Goal: Task Accomplishment & Management: Use online tool/utility

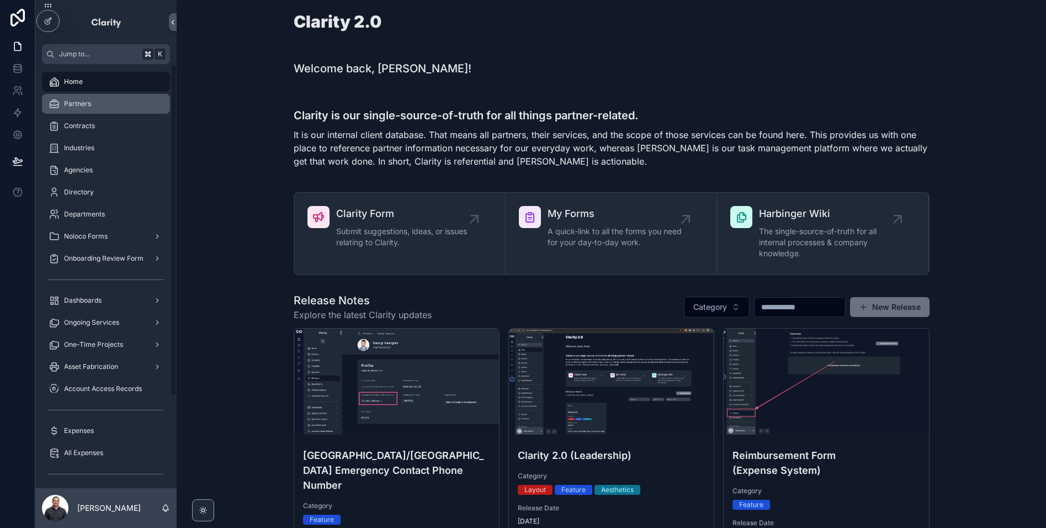
click at [95, 107] on div "Partners" at bounding box center [106, 104] width 115 height 18
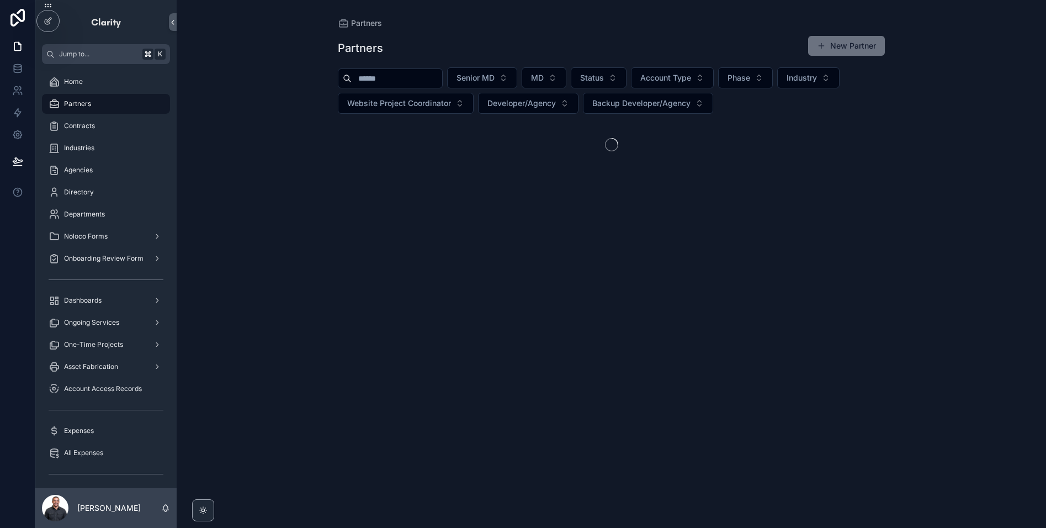
click at [398, 80] on input "scrollable content" at bounding box center [397, 78] width 91 height 15
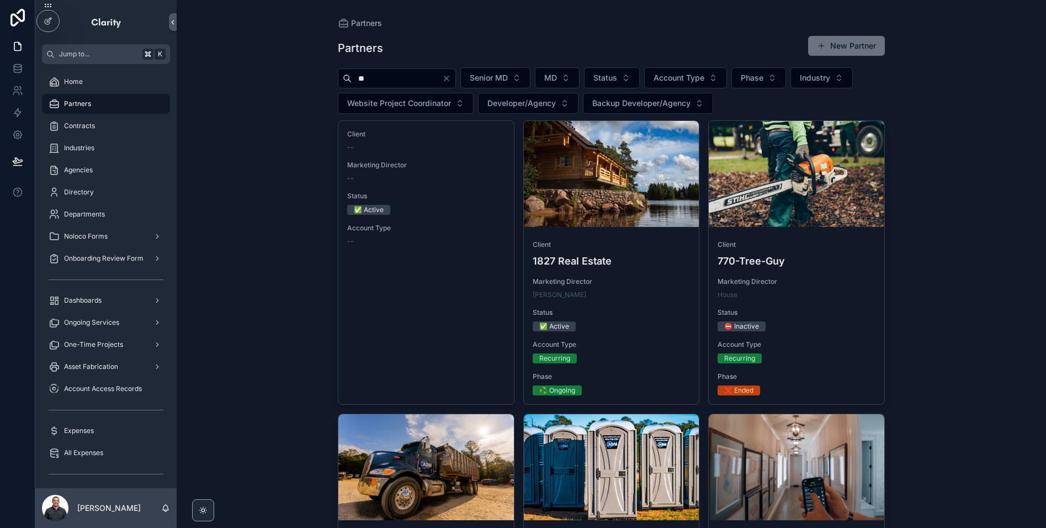
type input "***"
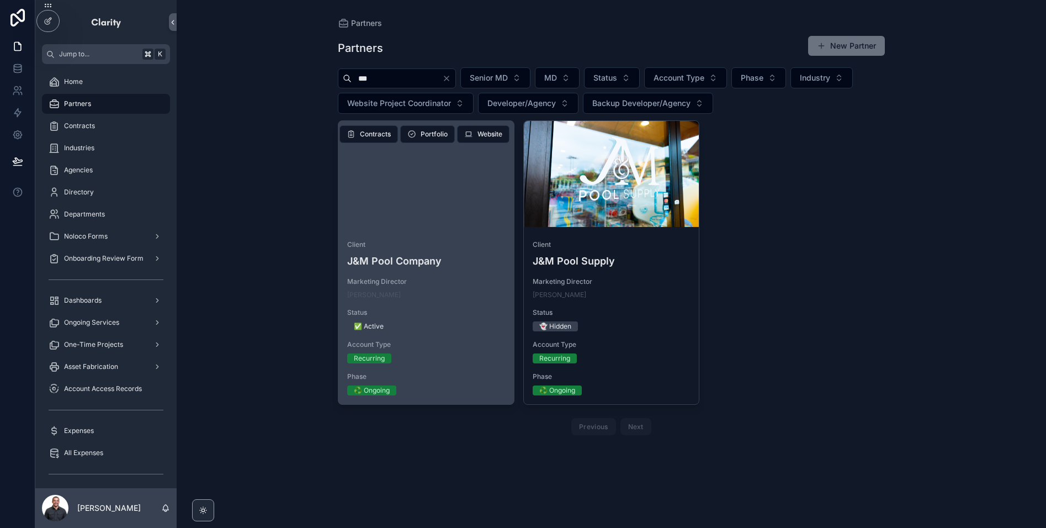
click at [428, 149] on div "scrollable content" at bounding box center [426, 174] width 176 height 106
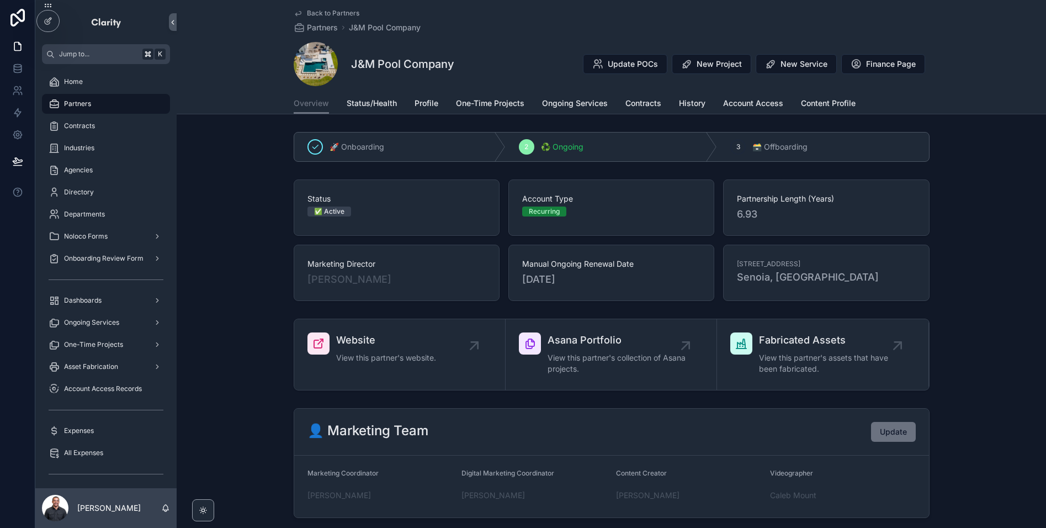
click at [623, 101] on div "Overview Status/Health Profile One-Time Projects Ongoing Services Contracts His…" at bounding box center [612, 103] width 636 height 21
click at [632, 103] on span "Contracts" at bounding box center [644, 103] width 36 height 11
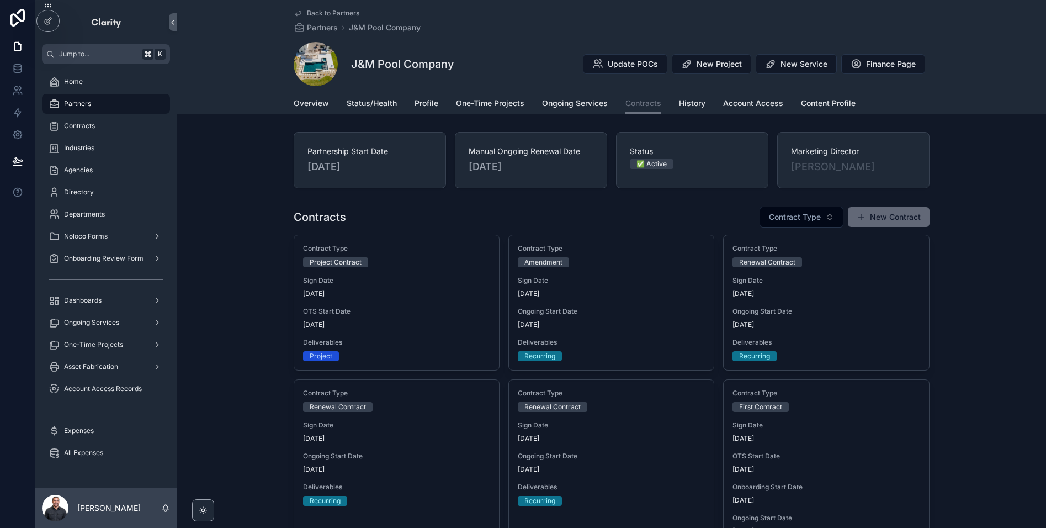
click at [898, 218] on button "New Contract" at bounding box center [889, 217] width 82 height 20
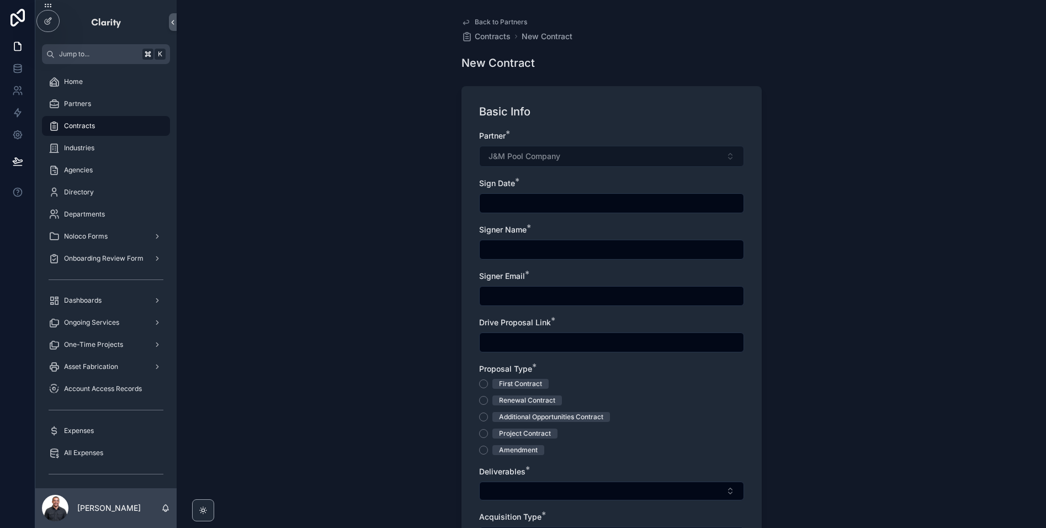
click at [550, 210] on input "scrollable content" at bounding box center [612, 202] width 264 height 15
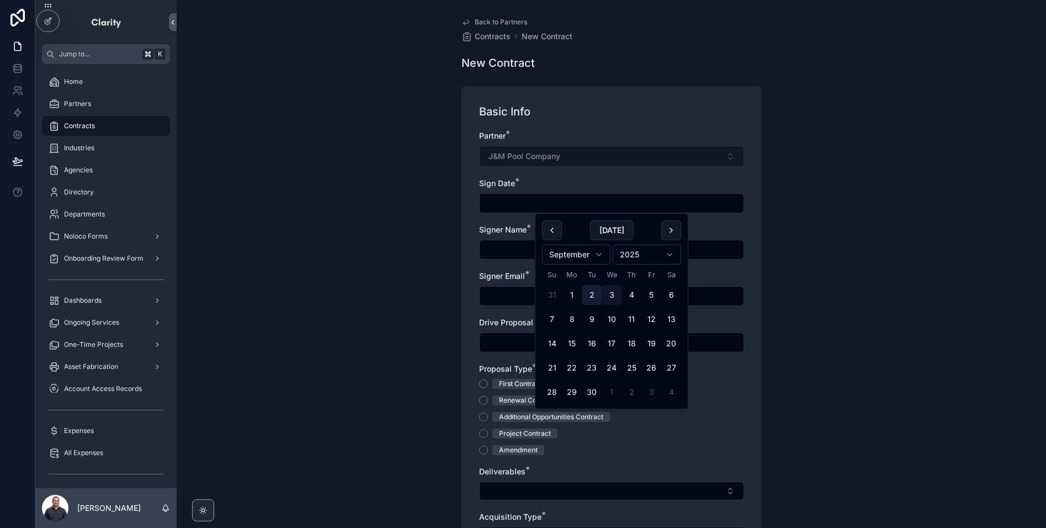
click at [591, 294] on button "2" at bounding box center [592, 295] width 20 height 20
type input "********"
click at [504, 255] on input "scrollable content" at bounding box center [612, 249] width 264 height 15
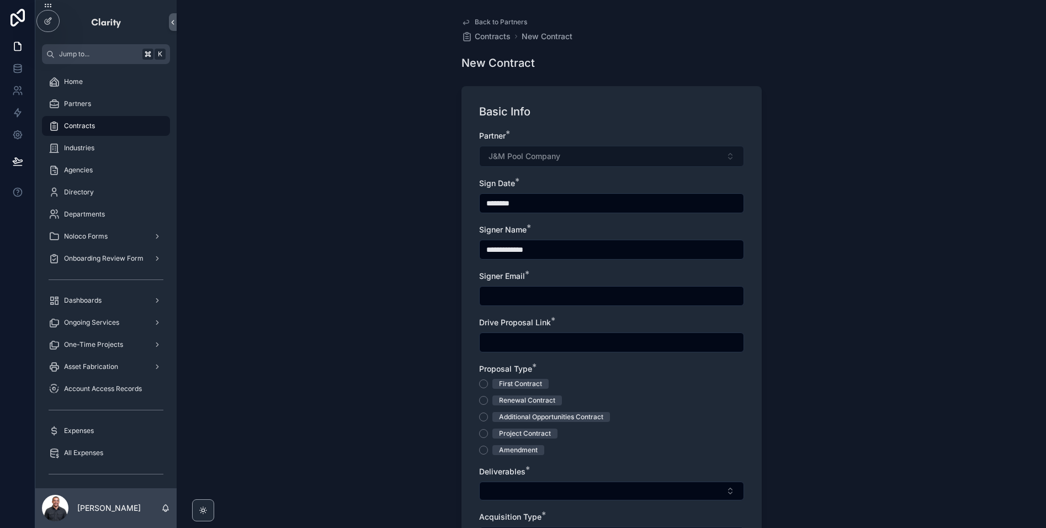
type input "**********"
click at [536, 299] on input "scrollable content" at bounding box center [612, 295] width 264 height 15
paste input "**********"
type input "**********"
drag, startPoint x: 591, startPoint y: 273, endPoint x: 578, endPoint y: 278, distance: 14.4
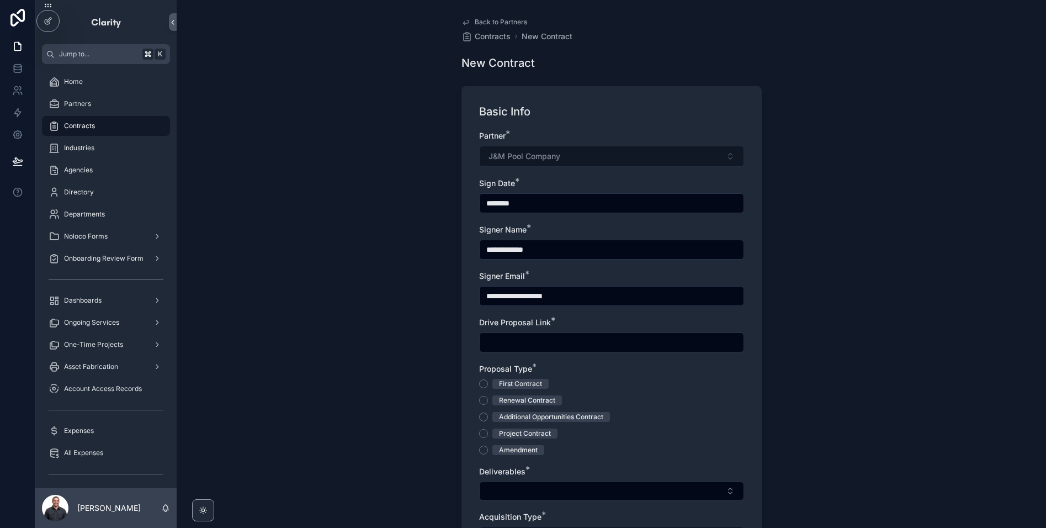
click at [591, 273] on div "Signer Email *" at bounding box center [611, 276] width 265 height 11
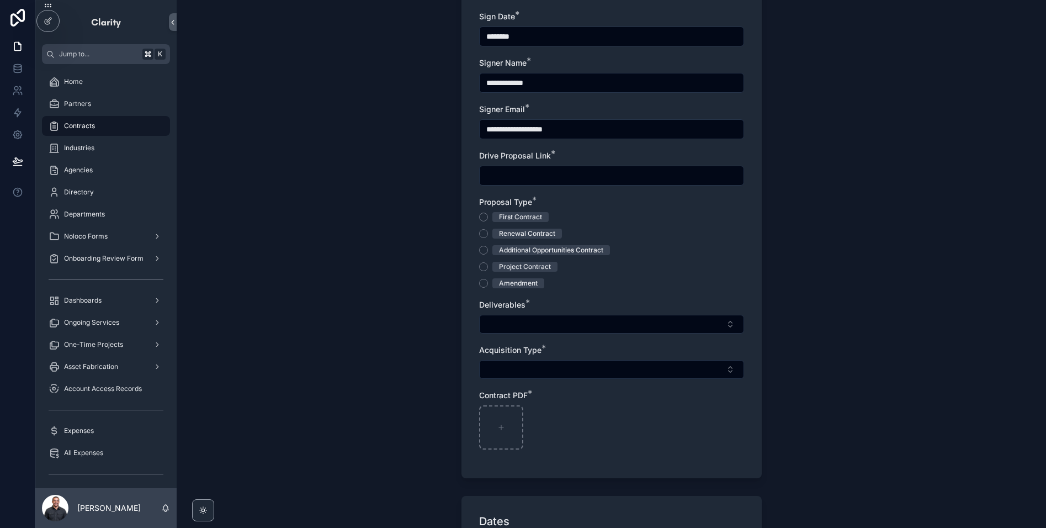
scroll to position [198, 0]
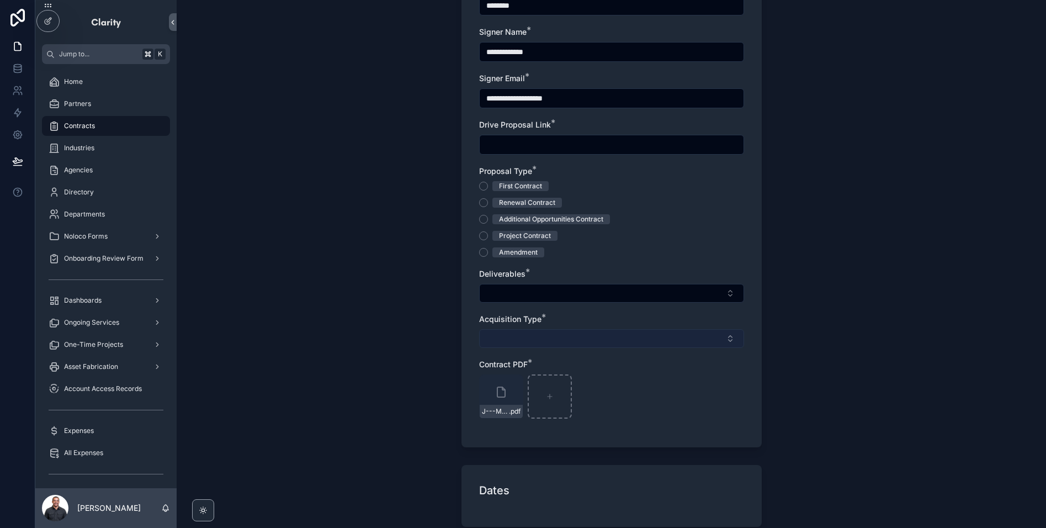
click at [582, 332] on button "Select Button" at bounding box center [611, 338] width 265 height 19
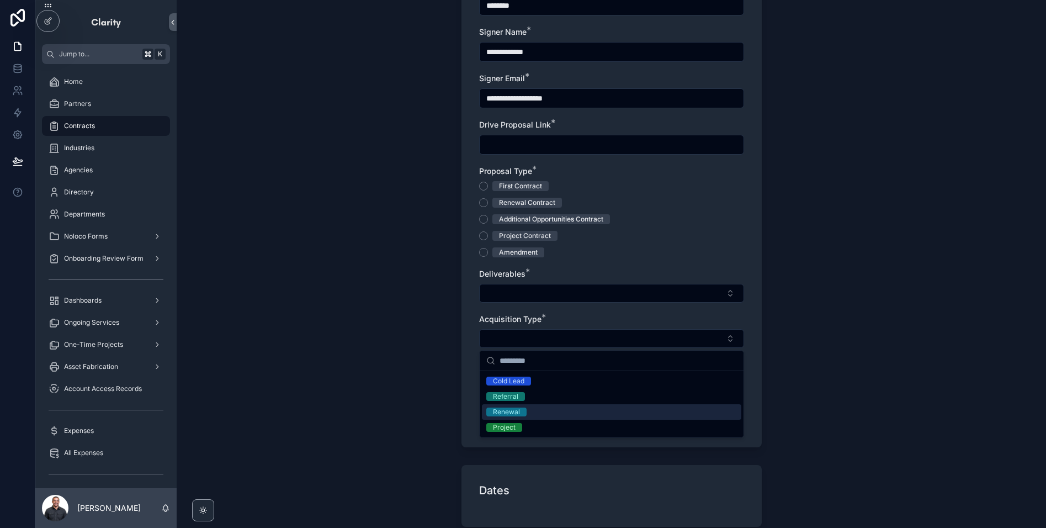
click at [532, 409] on div "Renewal" at bounding box center [611, 411] width 259 height 15
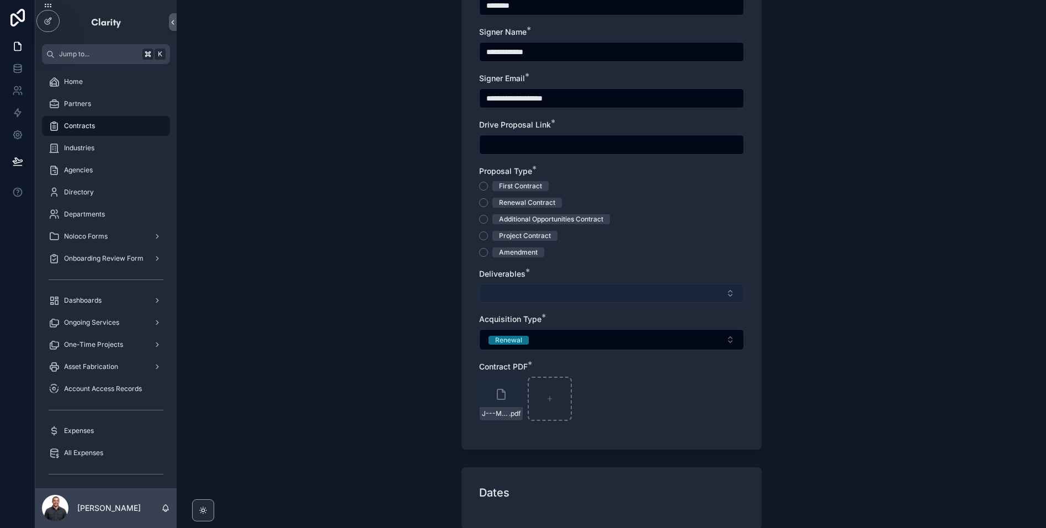
click at [537, 297] on button "Select Button" at bounding box center [611, 293] width 265 height 19
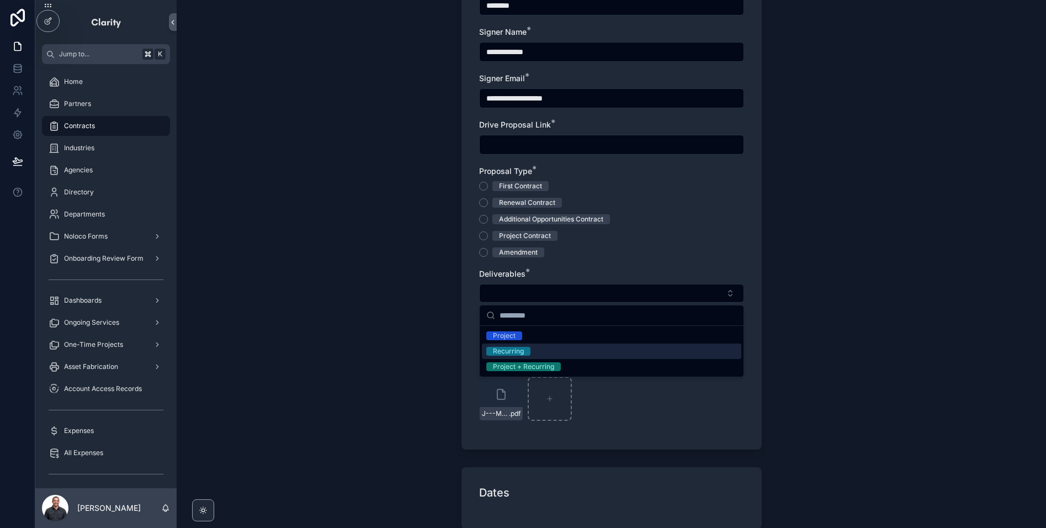
click at [534, 352] on div "Recurring" at bounding box center [611, 350] width 259 height 15
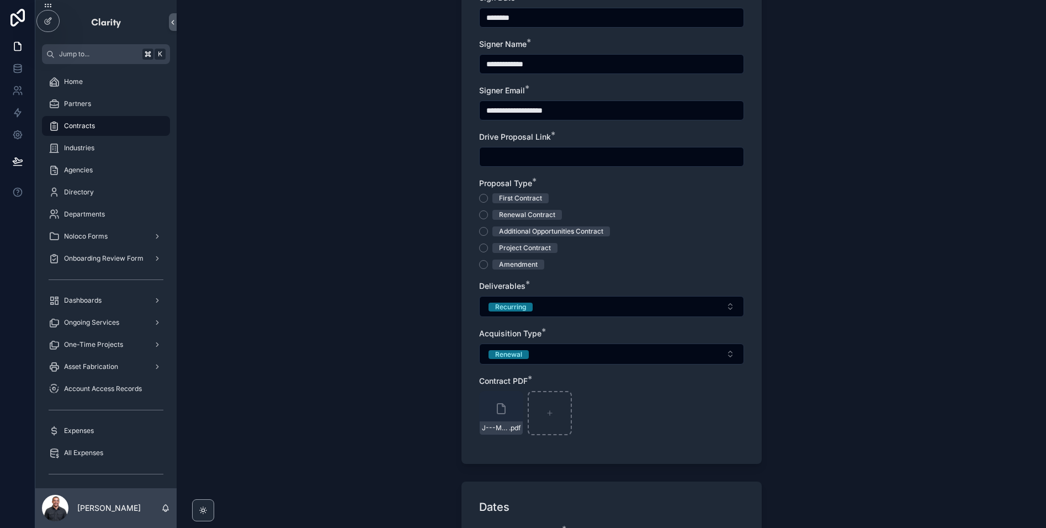
scroll to position [179, 0]
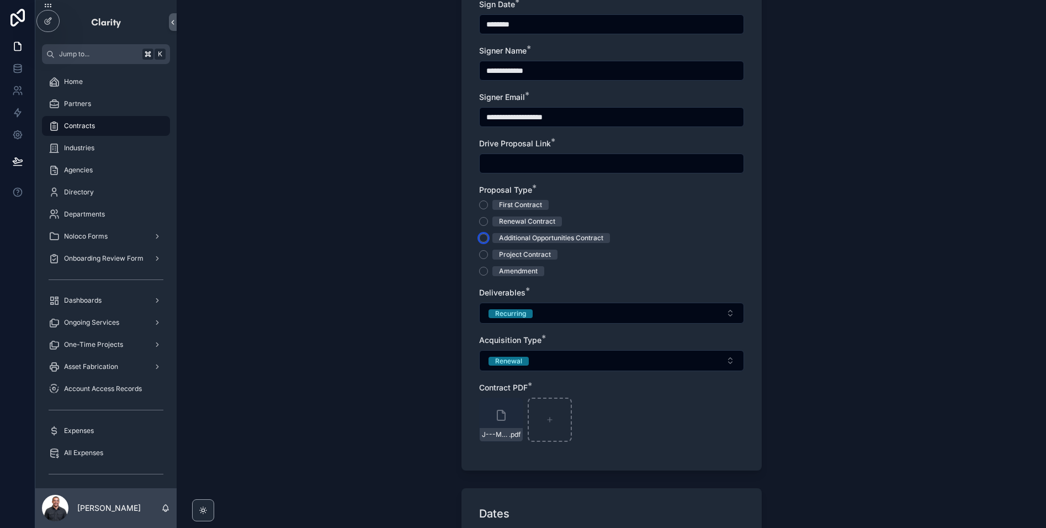
drag, startPoint x: 484, startPoint y: 236, endPoint x: 740, endPoint y: 245, distance: 256.3
click at [484, 236] on button "Additional Opportunities Contract" at bounding box center [483, 238] width 9 height 9
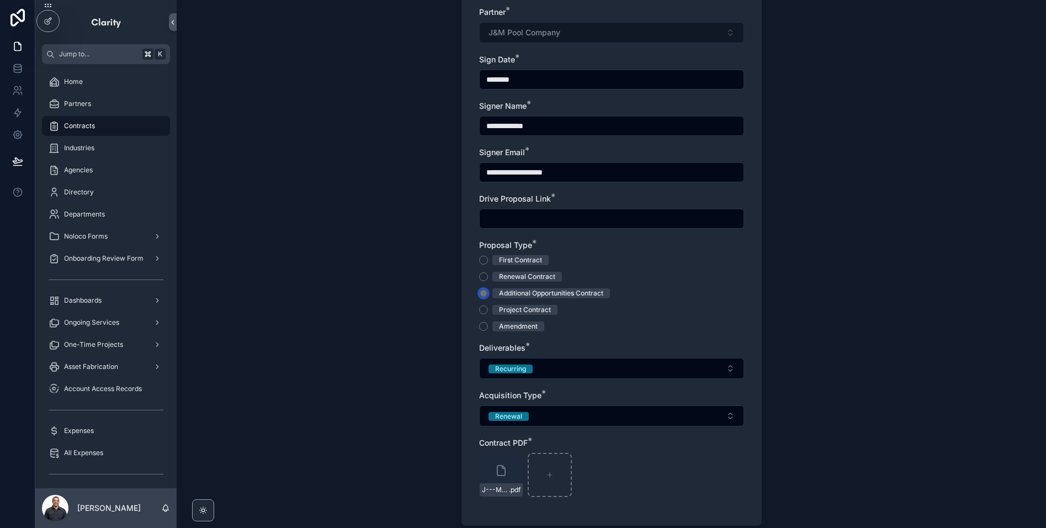
scroll to position [511, 0]
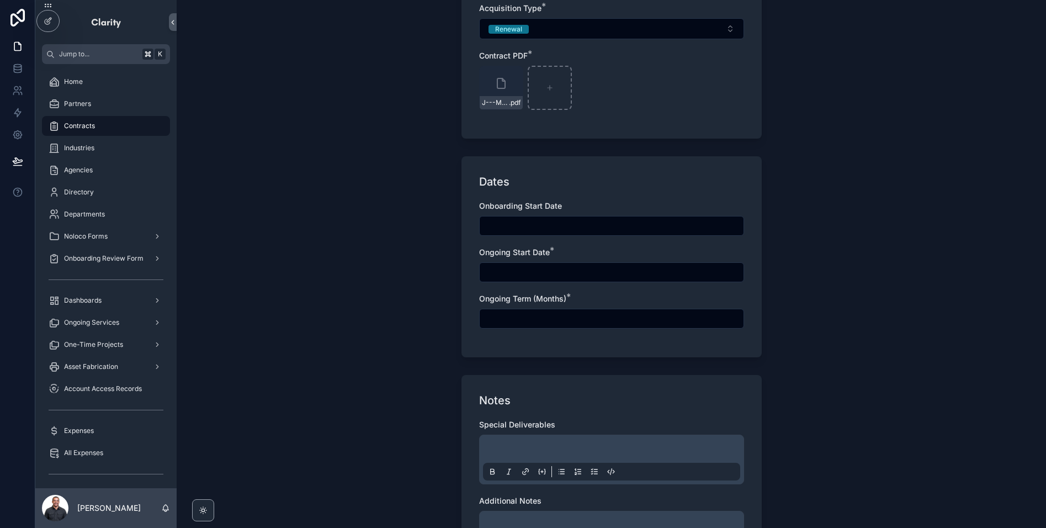
type button "ADDITIONAL_OPPORTUNITIES_CONTRACT"
click at [553, 278] on input "scrollable content" at bounding box center [612, 271] width 264 height 15
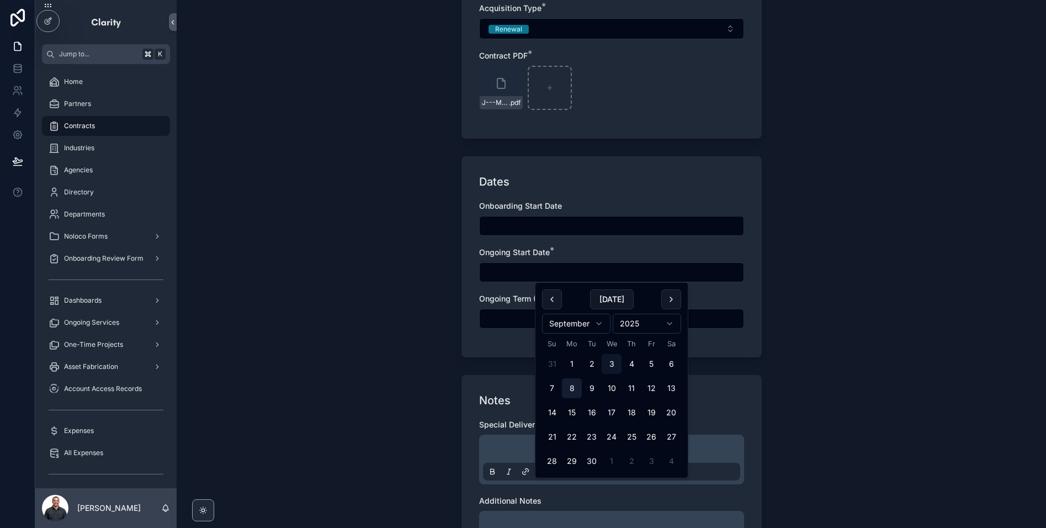
click at [573, 393] on button "8" at bounding box center [572, 388] width 20 height 20
type input "********"
click at [554, 229] on input "scrollable content" at bounding box center [612, 225] width 264 height 15
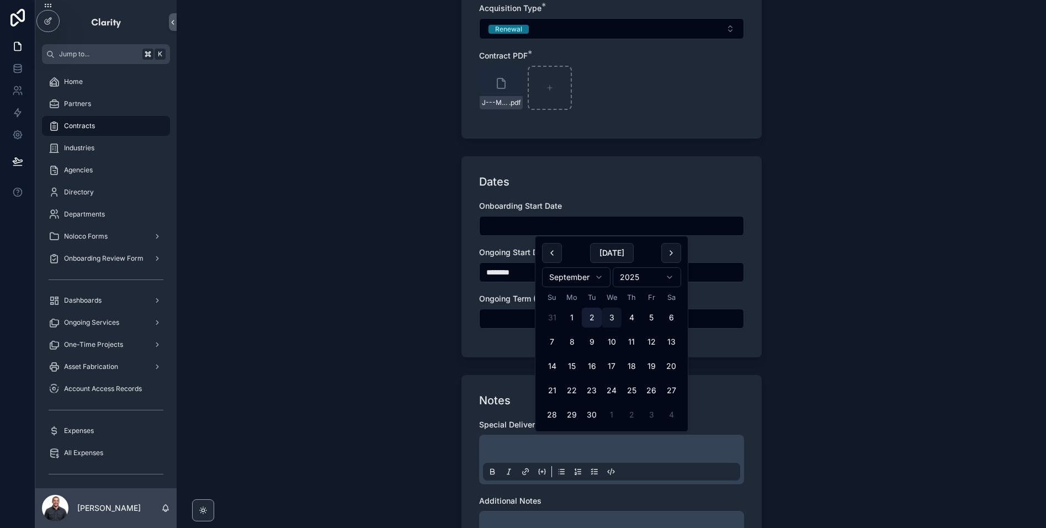
click at [590, 323] on button "2" at bounding box center [592, 318] width 20 height 20
type input "********"
click at [678, 171] on div "Dates Onboarding Start Date ******** Ongoing Start Date * ******** Ongoing Term…" at bounding box center [612, 256] width 300 height 201
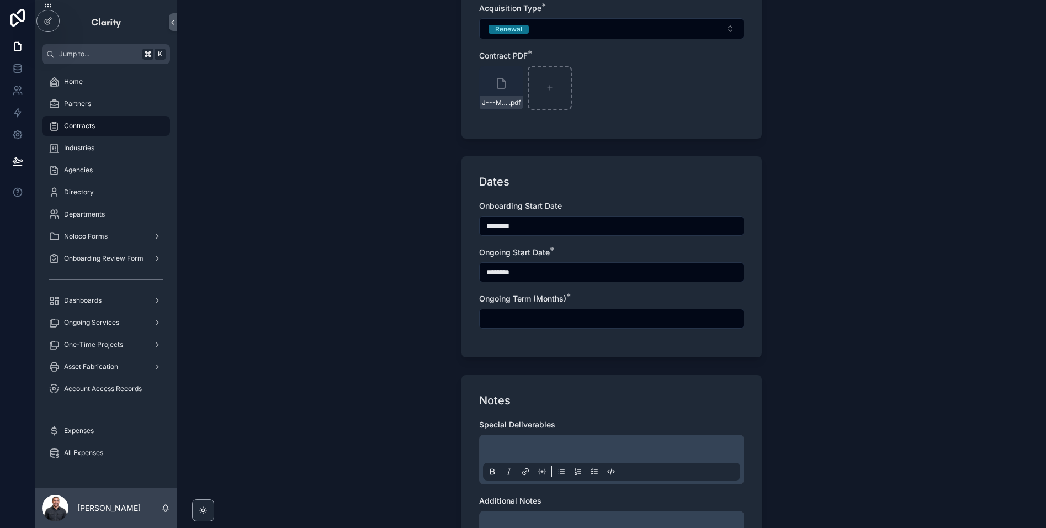
click at [553, 320] on input "scrollable content" at bounding box center [612, 318] width 264 height 15
type input "*"
click at [615, 290] on div "Onboarding Start Date ******** Ongoing Start Date * ******** Ongoing Term (Mont…" at bounding box center [611, 269] width 265 height 139
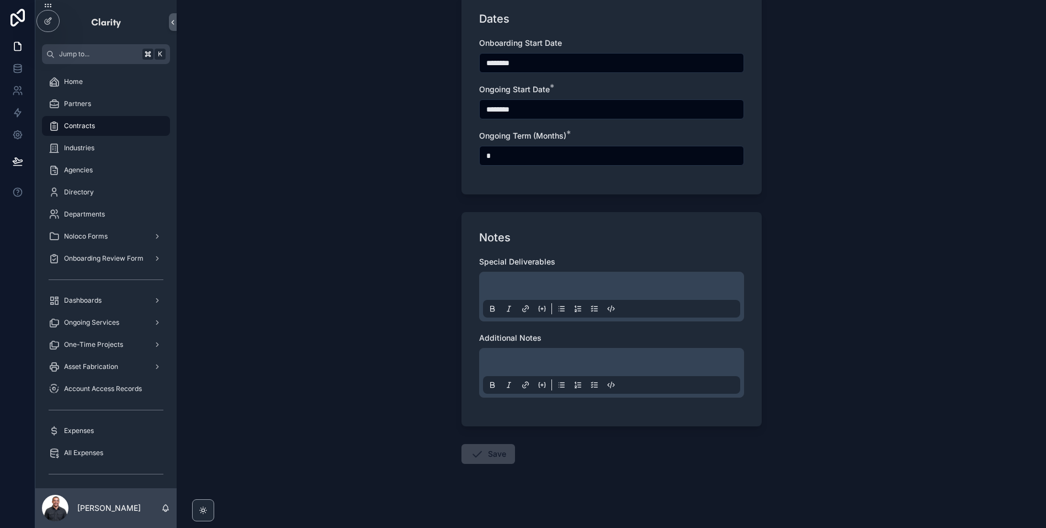
scroll to position [680, 0]
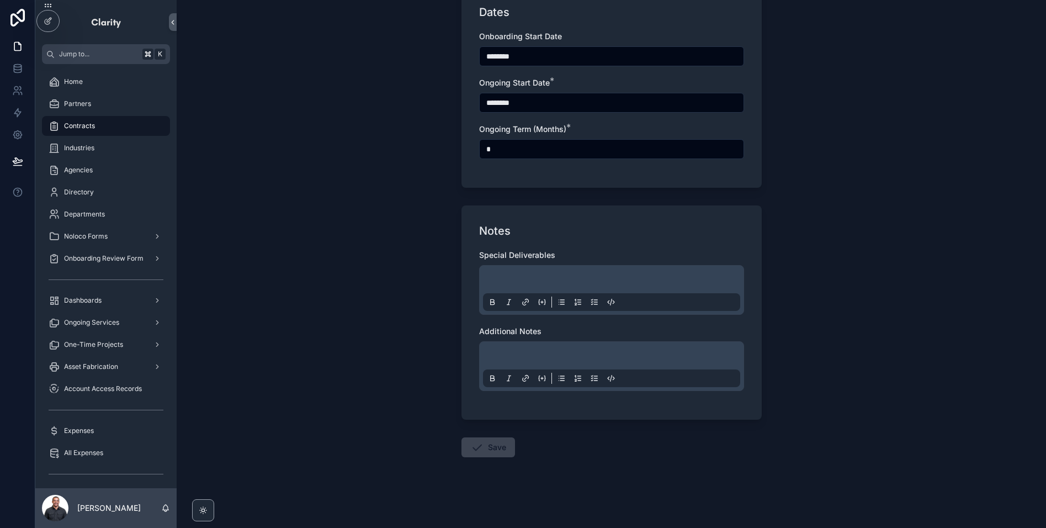
click at [532, 349] on div "scrollable content" at bounding box center [611, 366] width 257 height 42
click at [531, 357] on p "scrollable content" at bounding box center [613, 357] width 257 height 11
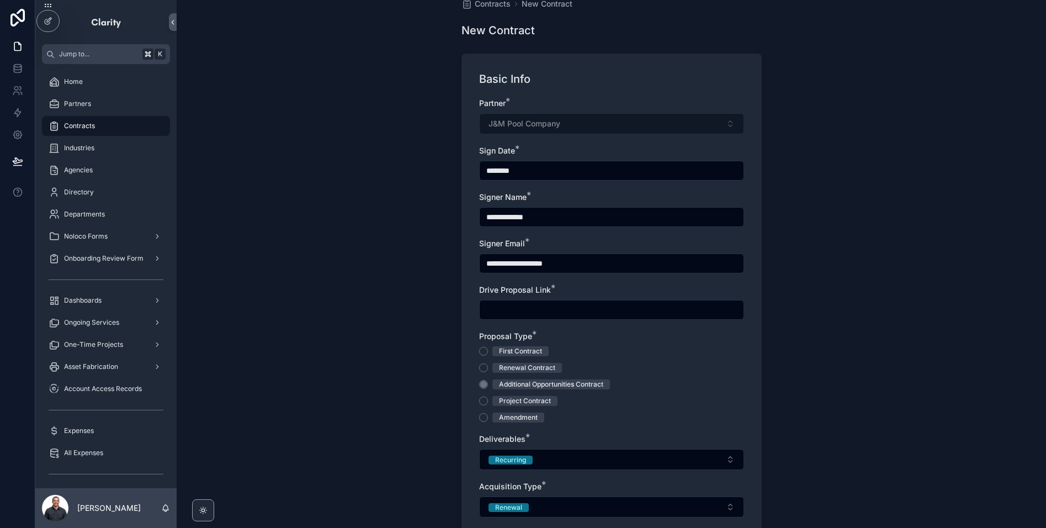
scroll to position [27, 0]
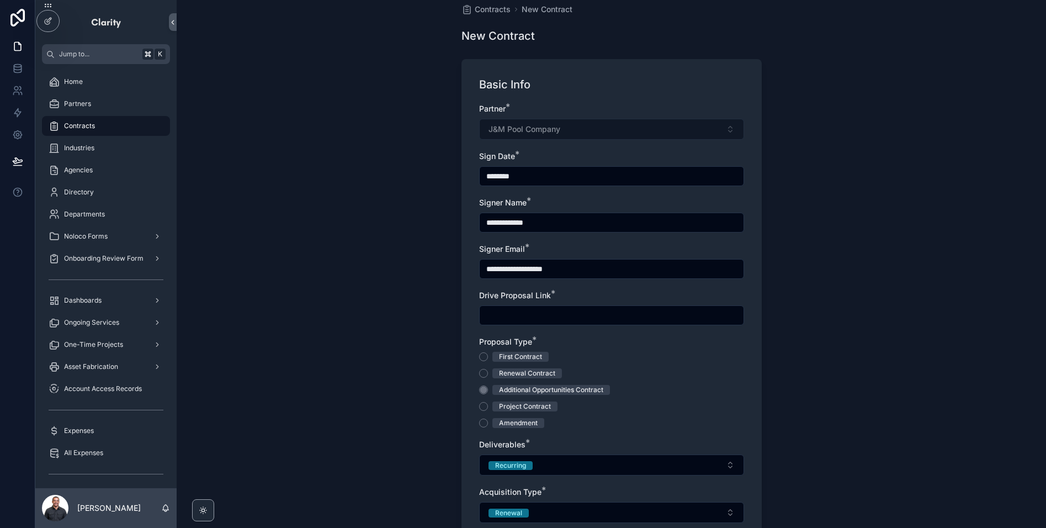
click at [563, 311] on input "scrollable content" at bounding box center [612, 315] width 264 height 15
paste input "**********"
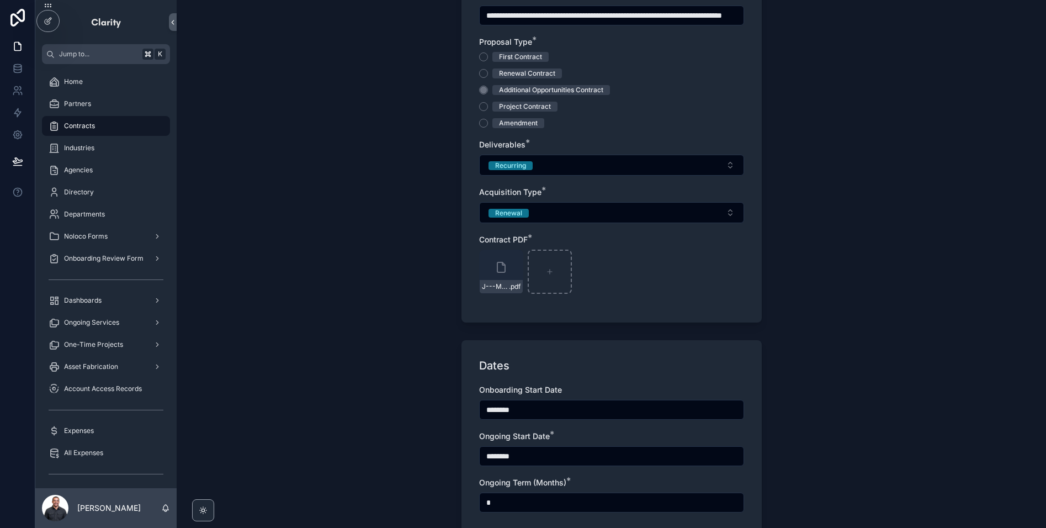
scroll to position [680, 0]
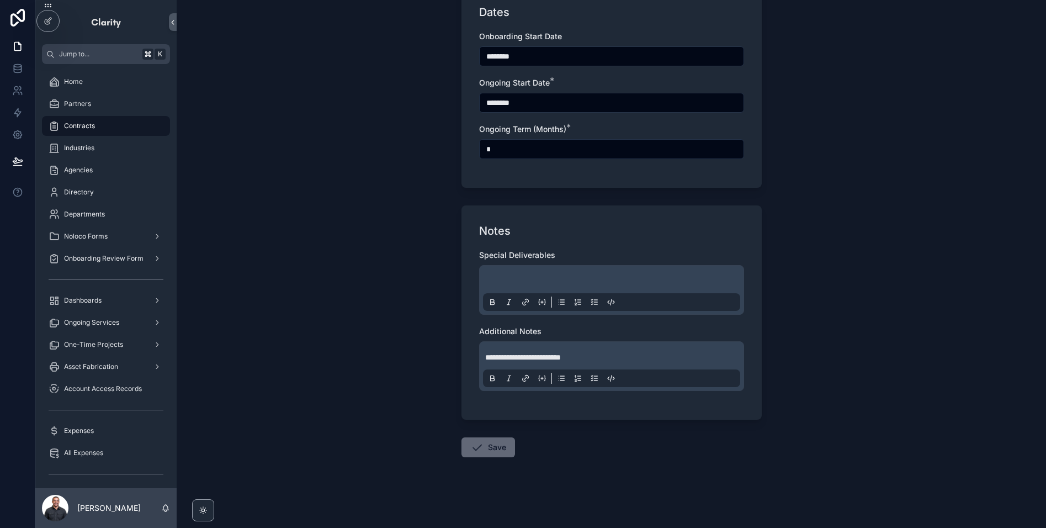
type input "**********"
click at [489, 452] on button "Save" at bounding box center [489, 447] width 54 height 20
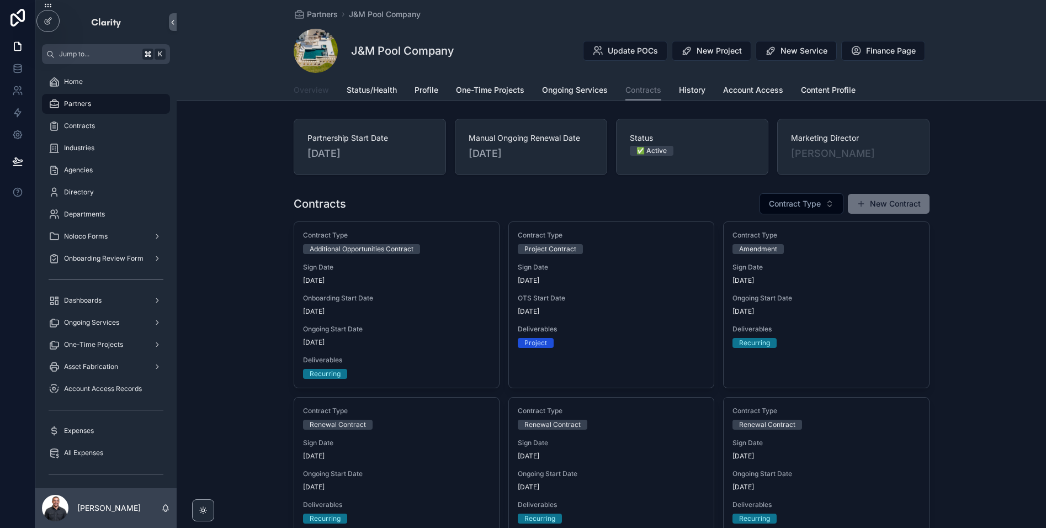
click at [313, 91] on span "Overview" at bounding box center [311, 89] width 35 height 11
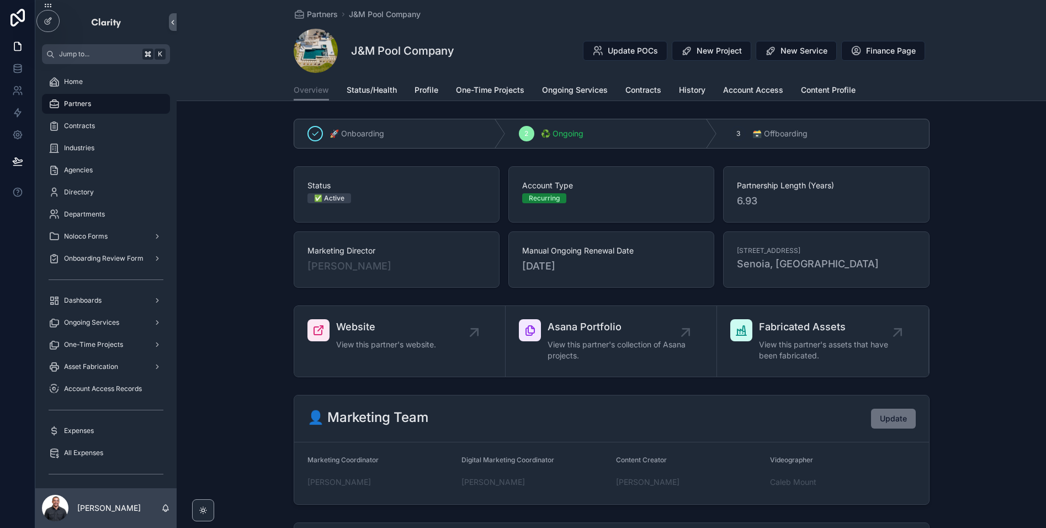
scroll to position [28, 0]
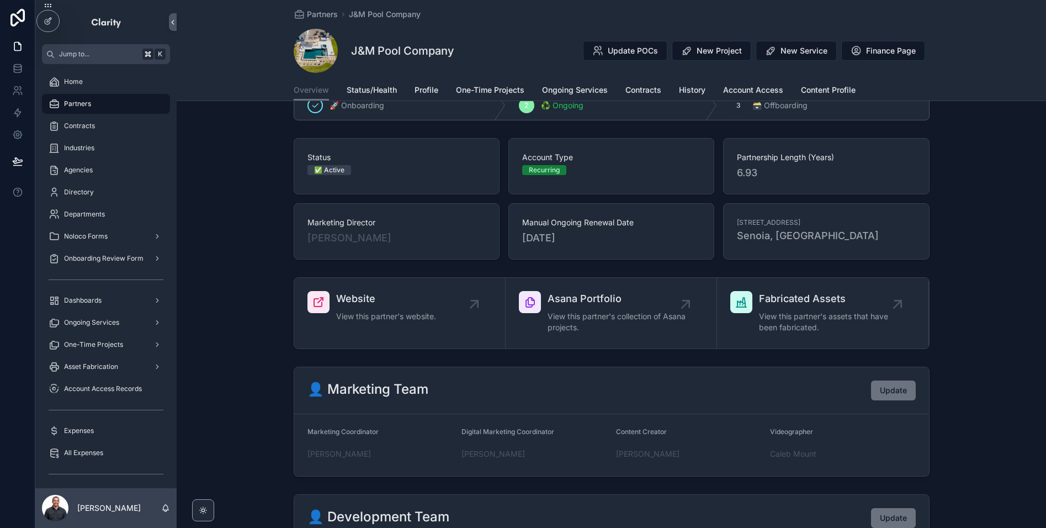
click at [447, 93] on div "Overview Status/Health Profile One-Time Projects Ongoing Services Contracts His…" at bounding box center [612, 90] width 636 height 21
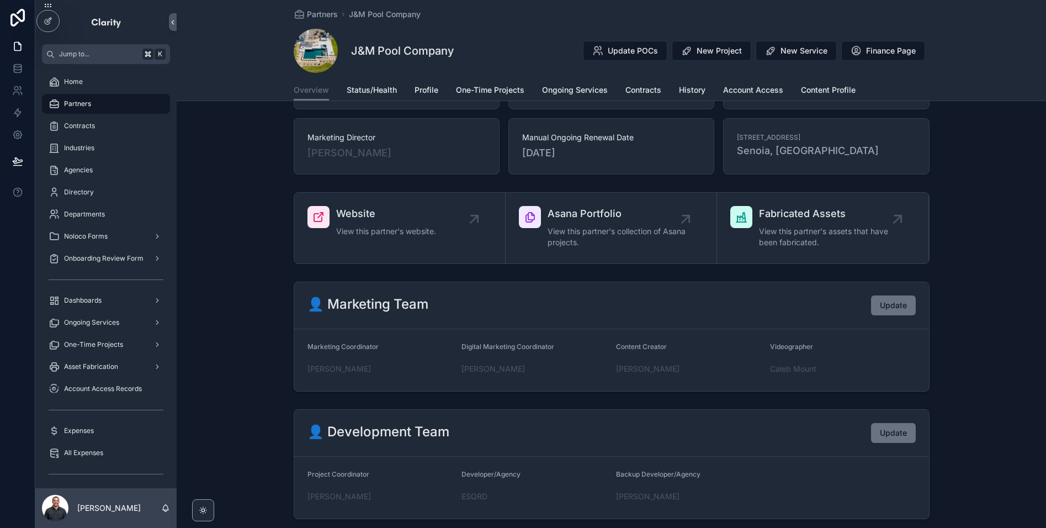
scroll to position [0, 0]
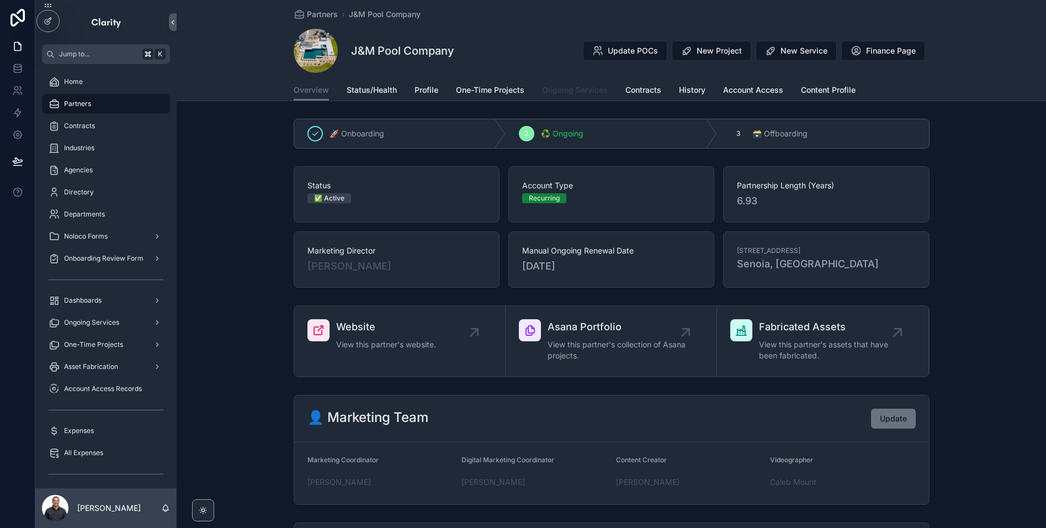
drag, startPoint x: 568, startPoint y: 94, endPoint x: 439, endPoint y: 285, distance: 230.3
click at [568, 94] on span "Ongoing Services" at bounding box center [575, 89] width 66 height 11
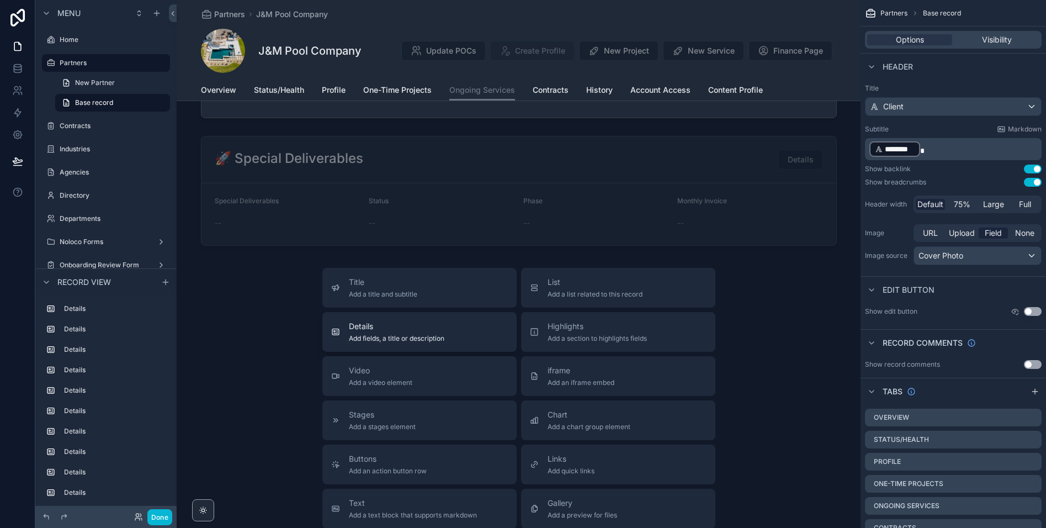
click at [449, 331] on div "Details Add fields, a title or description" at bounding box center [419, 332] width 177 height 22
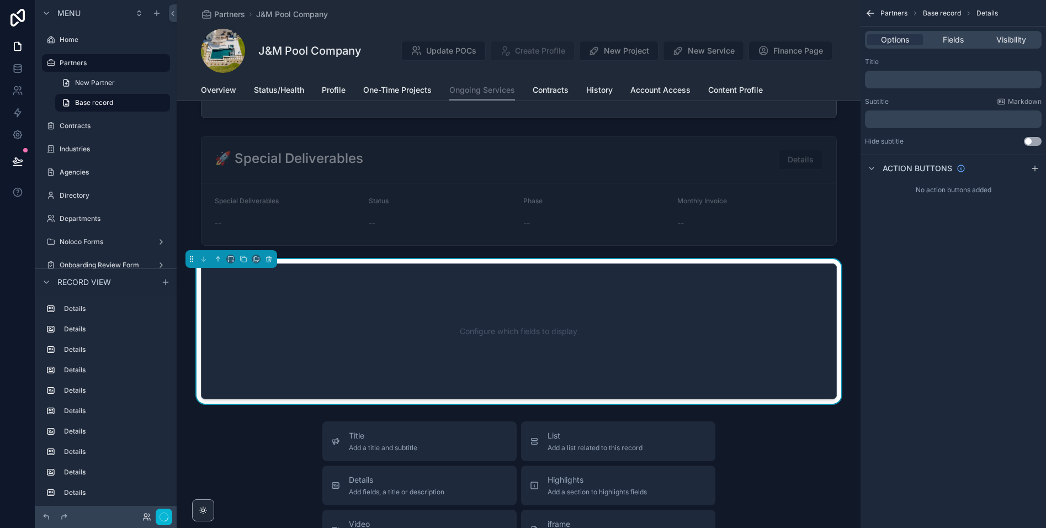
scroll to position [4204, 0]
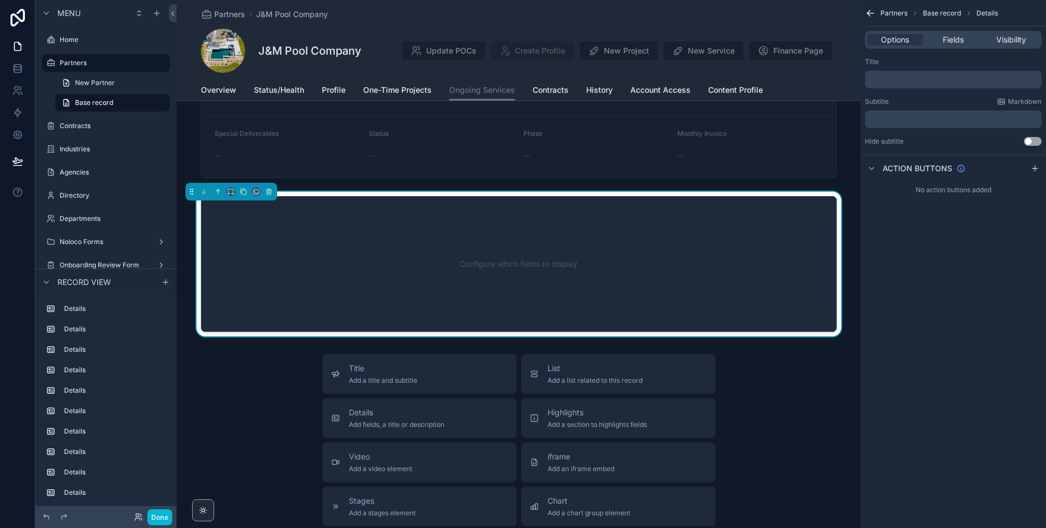
click at [899, 83] on p "﻿" at bounding box center [955, 79] width 170 height 9
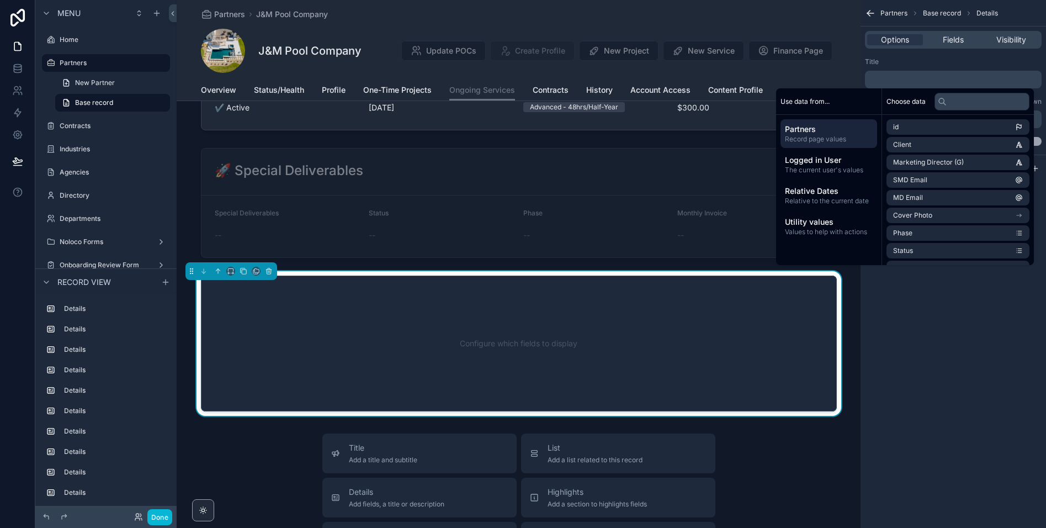
scroll to position [4128, 0]
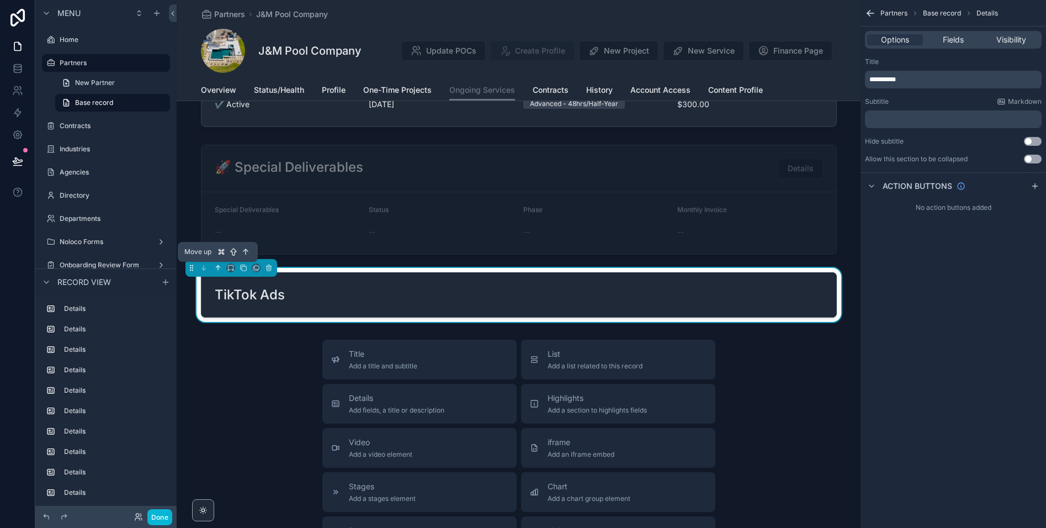
click at [215, 265] on icon "scrollable content" at bounding box center [218, 268] width 8 height 8
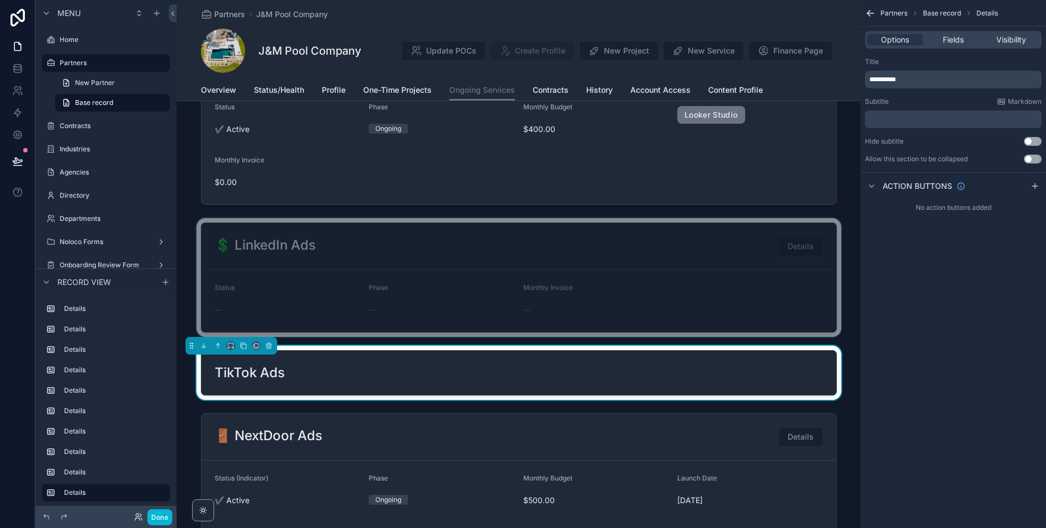
scroll to position [1130, 0]
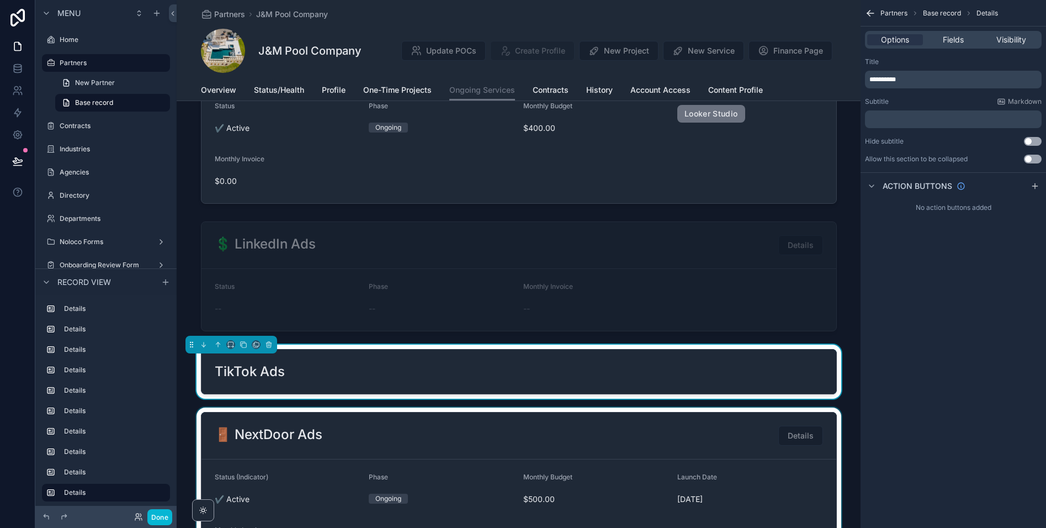
click at [412, 437] on div "scrollable content" at bounding box center [519, 493] width 684 height 172
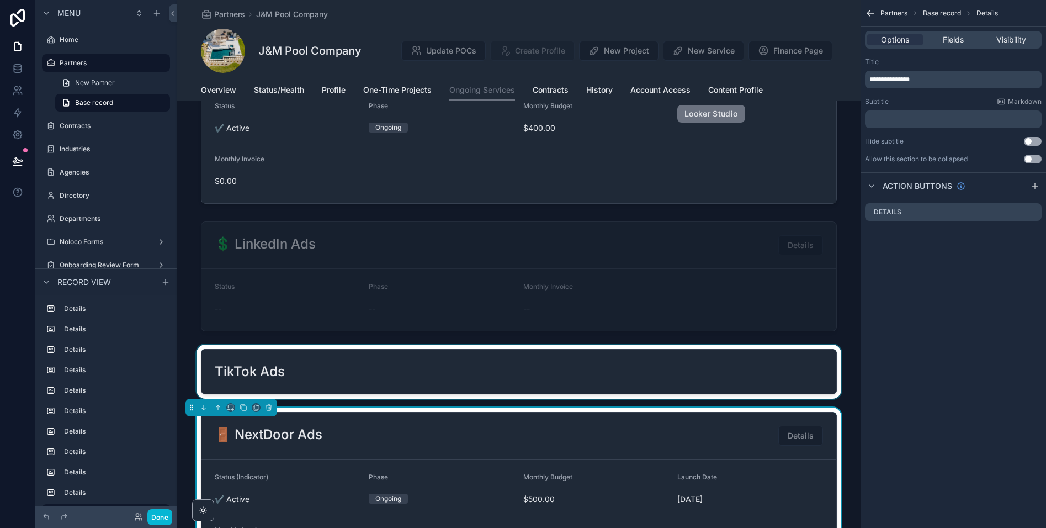
click at [380, 372] on div "scrollable content" at bounding box center [519, 372] width 684 height 54
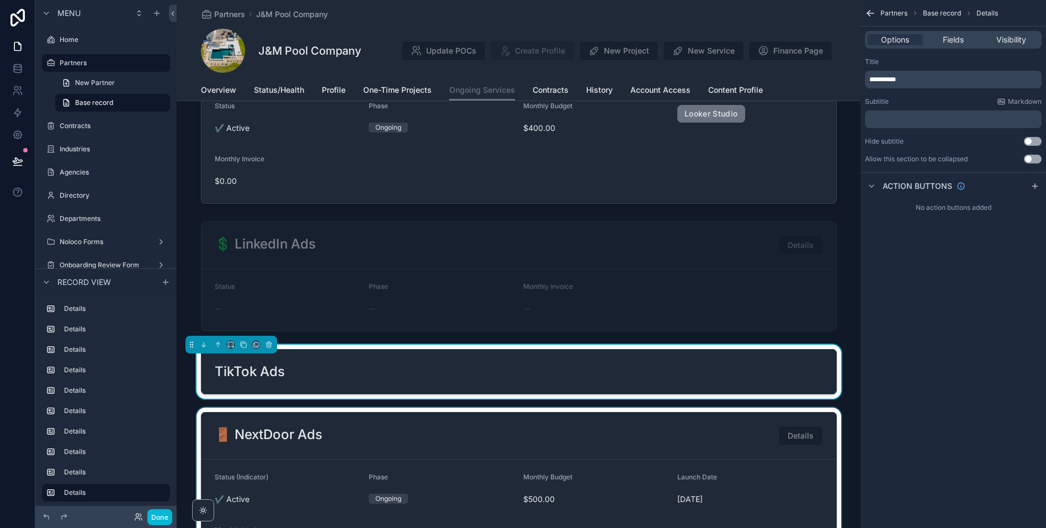
click at [868, 80] on div "**********" at bounding box center [953, 80] width 177 height 18
click at [870, 80] on span "**********" at bounding box center [883, 79] width 27 height 7
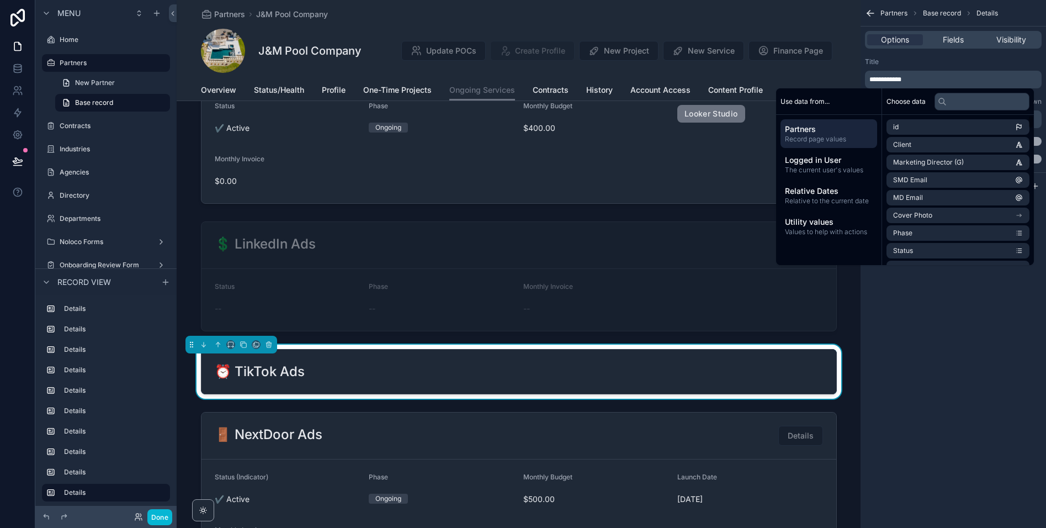
click at [941, 62] on div "Title" at bounding box center [953, 61] width 177 height 9
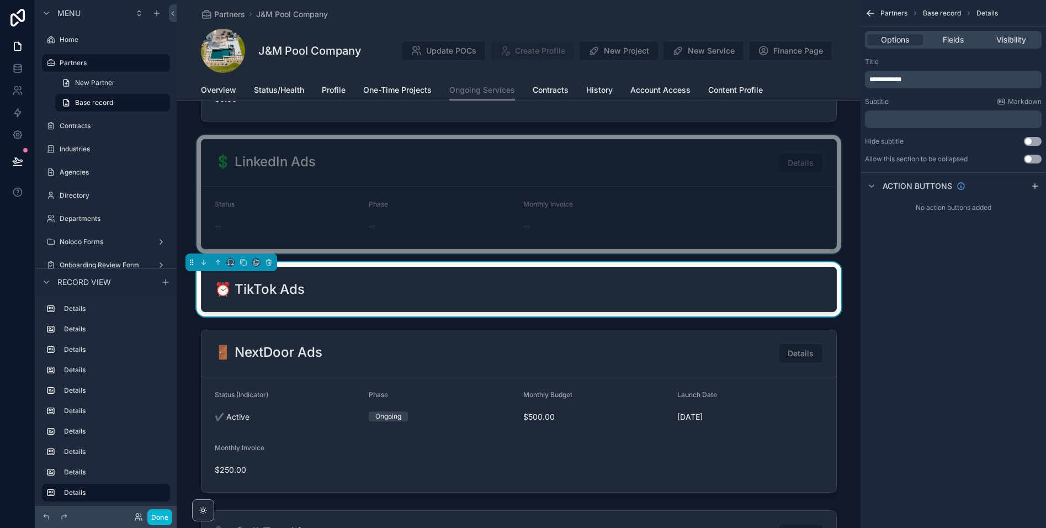
scroll to position [1215, 0]
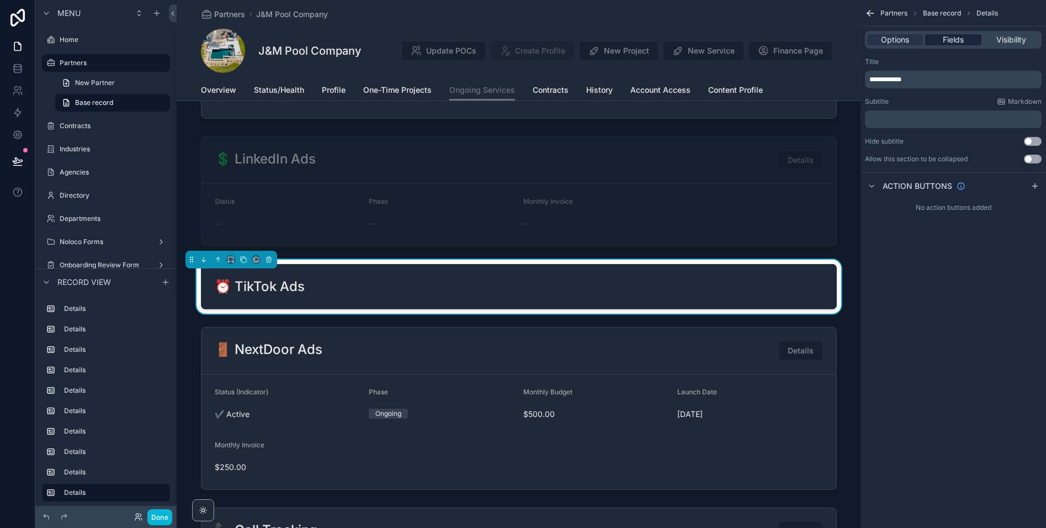
click at [948, 41] on span "Fields" at bounding box center [953, 39] width 21 height 11
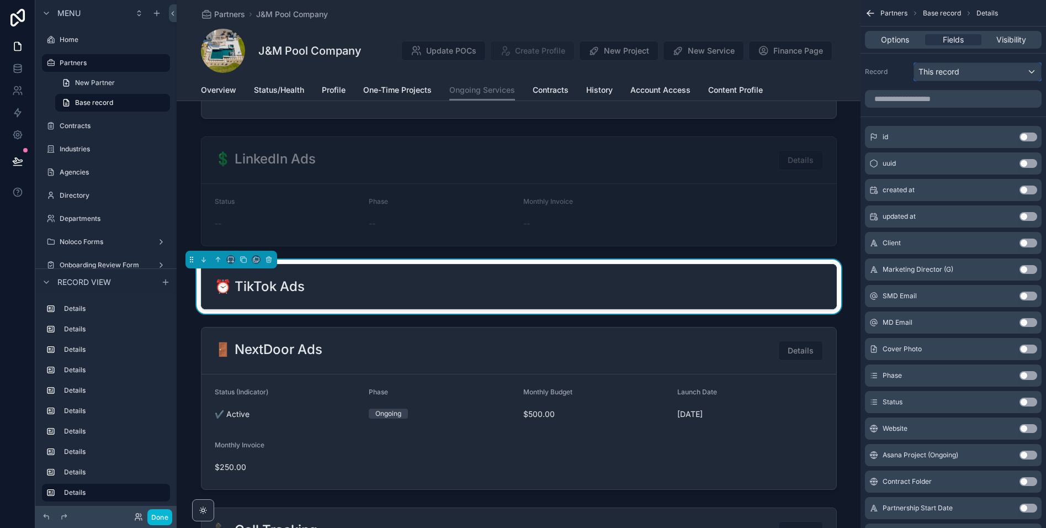
click at [957, 74] on span "This record" at bounding box center [939, 71] width 41 height 11
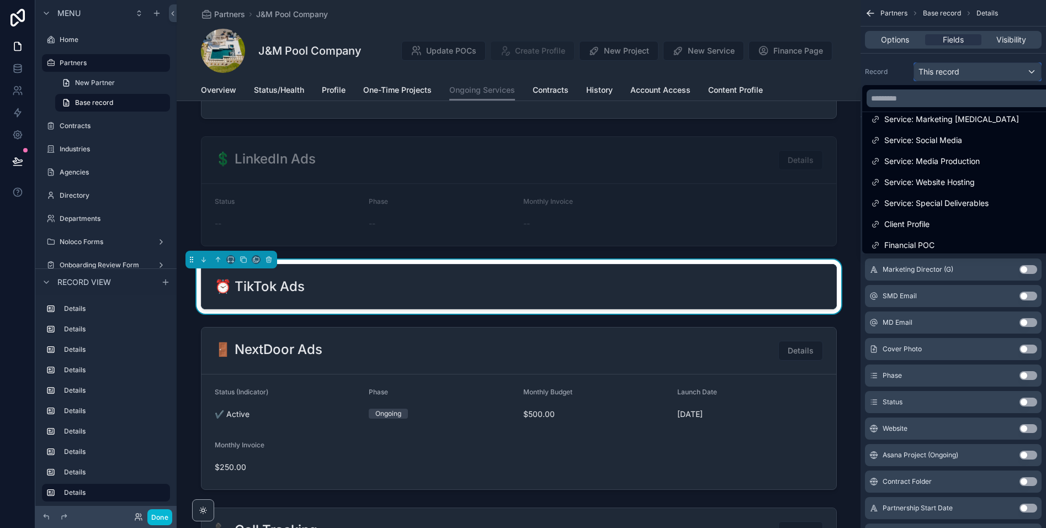
scroll to position [0, 0]
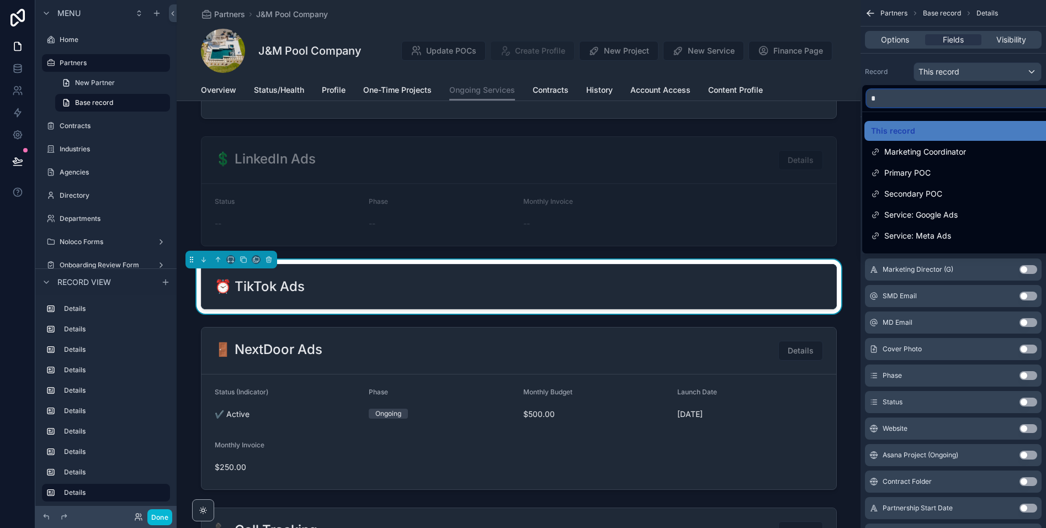
click at [923, 98] on input "*" at bounding box center [965, 98] width 197 height 18
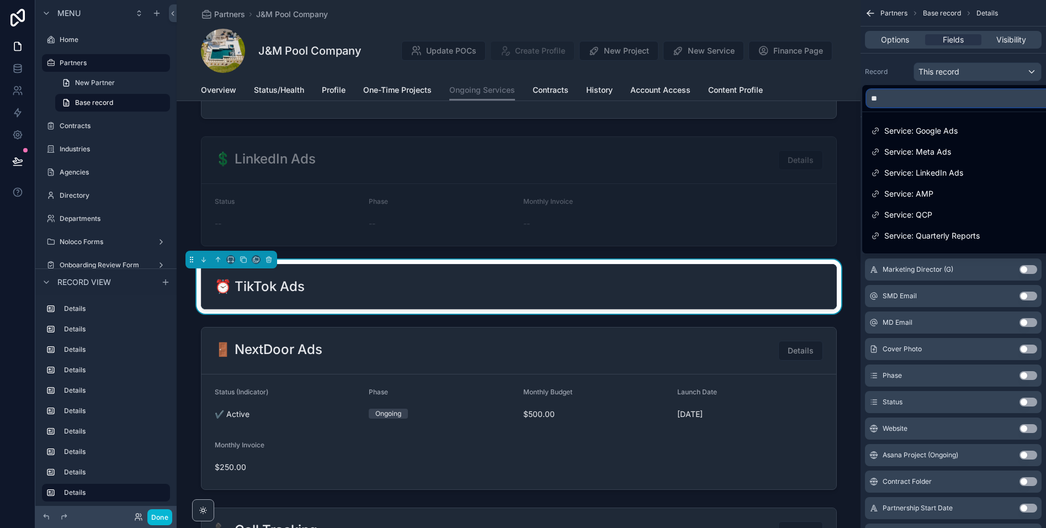
type input "*"
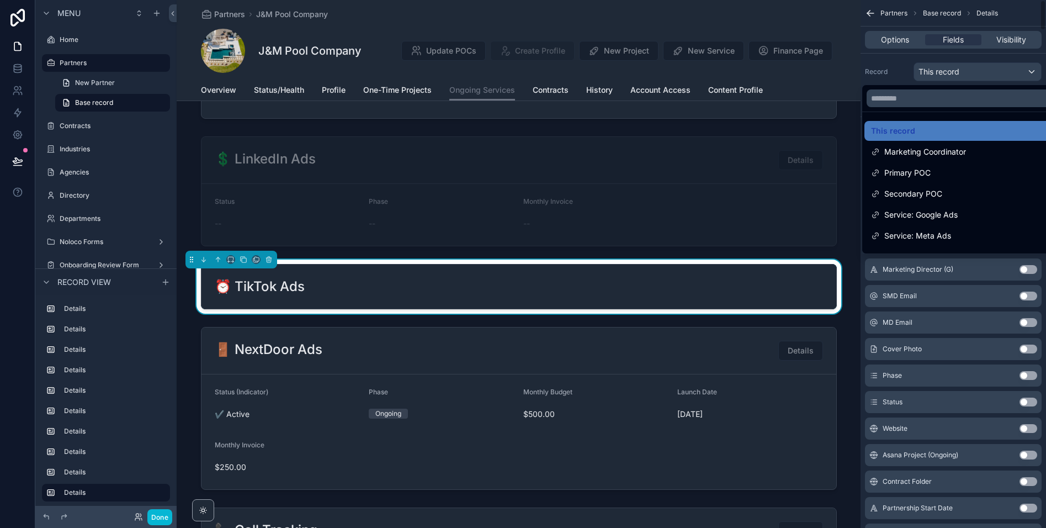
click at [899, 70] on div "scrollable content" at bounding box center [523, 264] width 1046 height 528
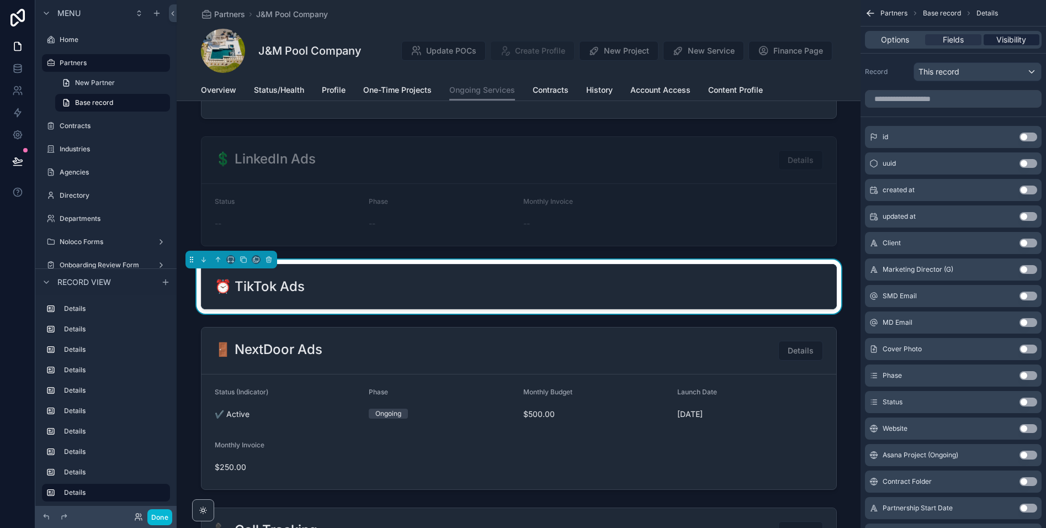
click at [1019, 40] on span "Visibility" at bounding box center [1012, 39] width 30 height 11
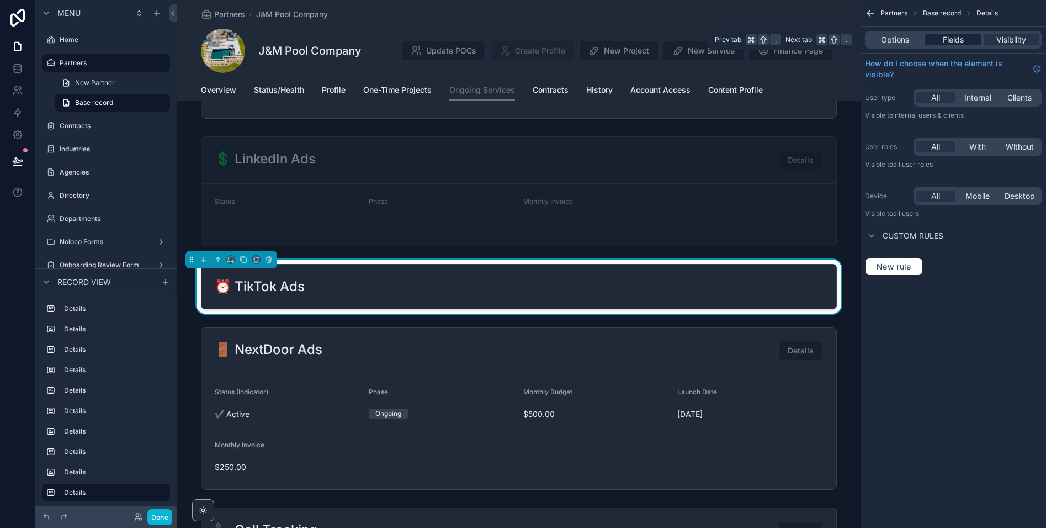
click at [947, 44] on span "Fields" at bounding box center [953, 39] width 21 height 11
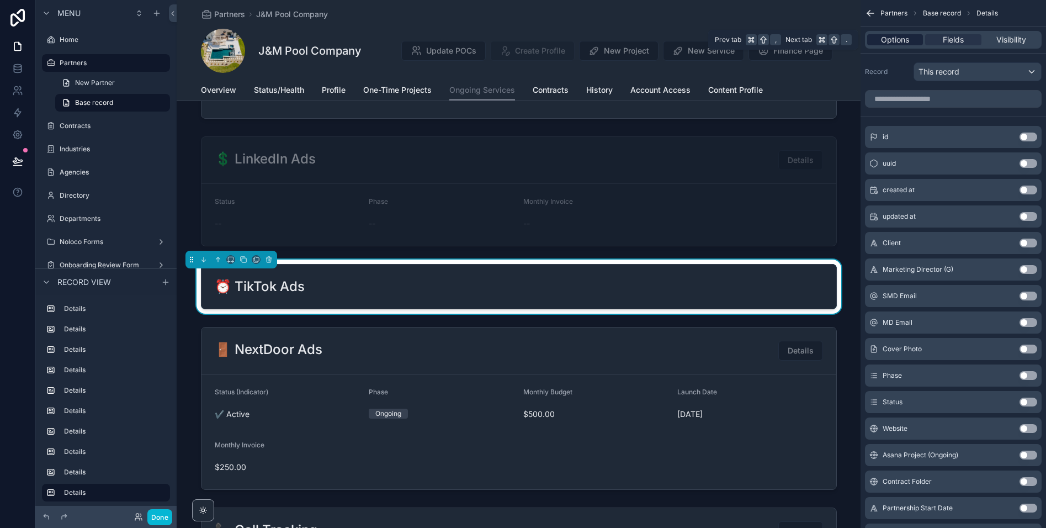
click at [892, 43] on span "Options" at bounding box center [895, 39] width 28 height 11
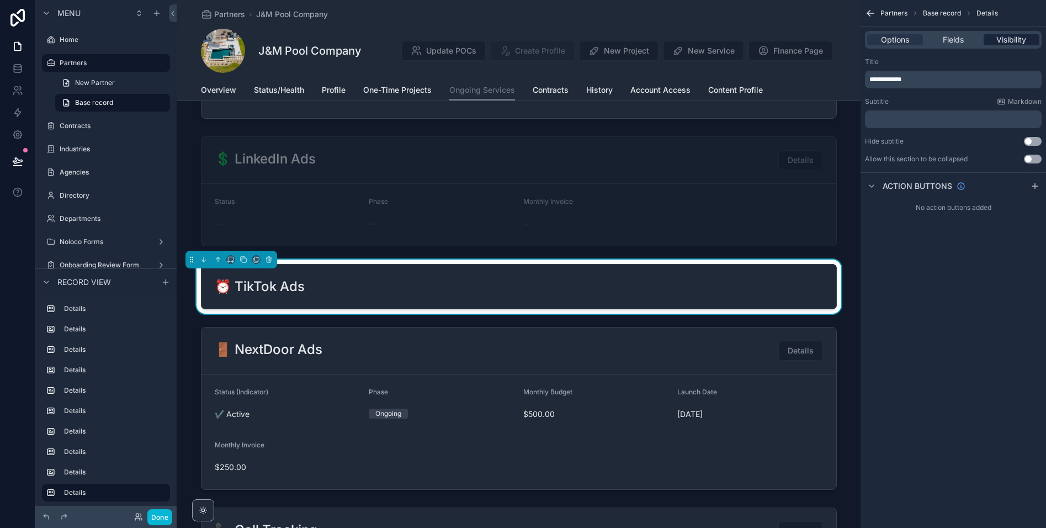
click at [1008, 44] on span "Visibility" at bounding box center [1012, 39] width 30 height 11
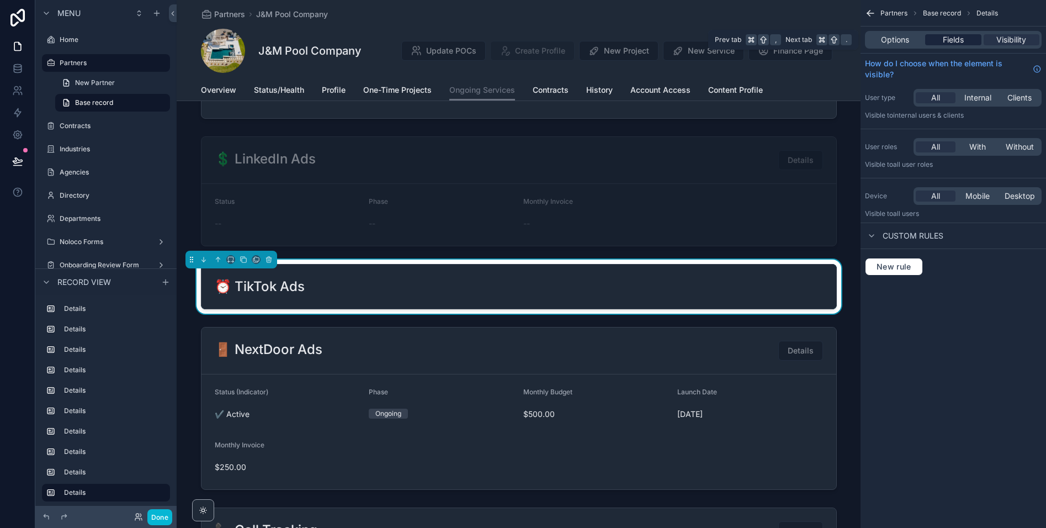
click at [957, 40] on span "Fields" at bounding box center [953, 39] width 21 height 11
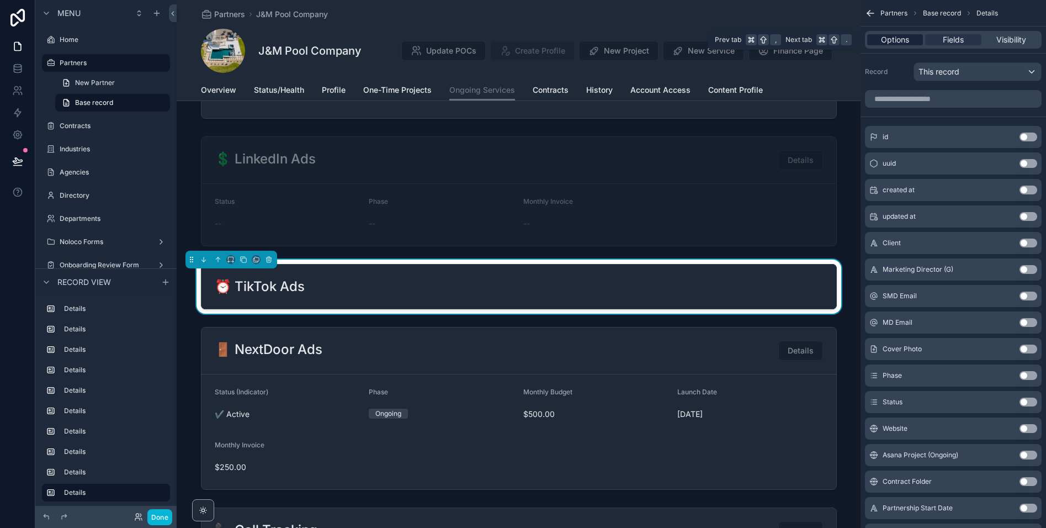
click at [890, 44] on span "Options" at bounding box center [895, 39] width 28 height 11
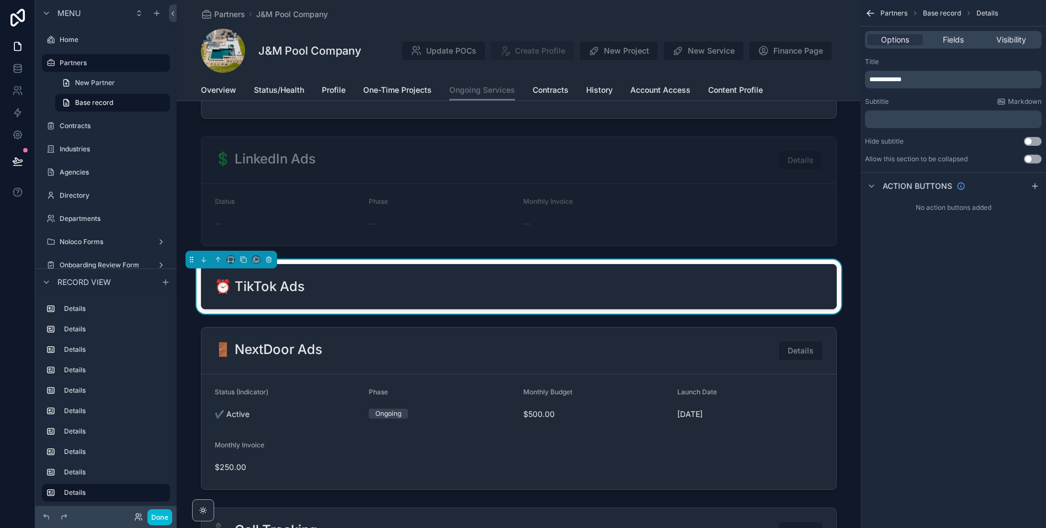
click at [909, 294] on div "**********" at bounding box center [954, 264] width 186 height 528
drag, startPoint x: 19, startPoint y: 65, endPoint x: 3, endPoint y: 113, distance: 50.3
click at [19, 65] on icon at bounding box center [17, 68] width 11 height 11
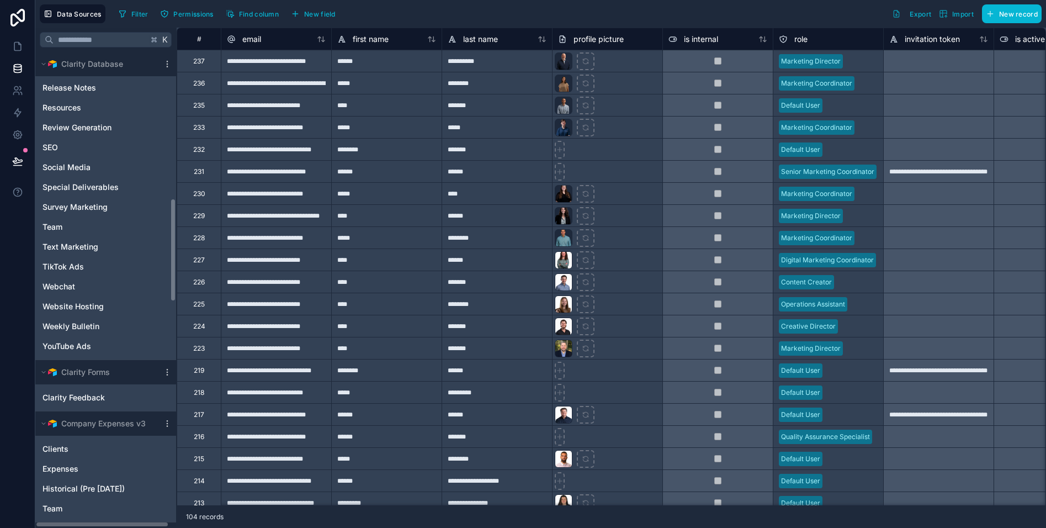
scroll to position [939, 0]
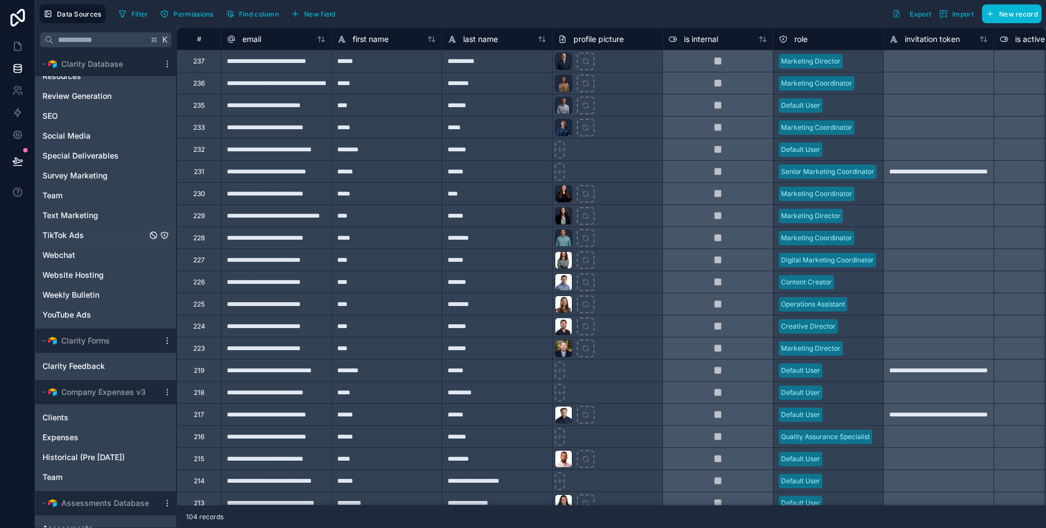
click at [77, 237] on span "TikTok Ads" at bounding box center [63, 235] width 41 height 11
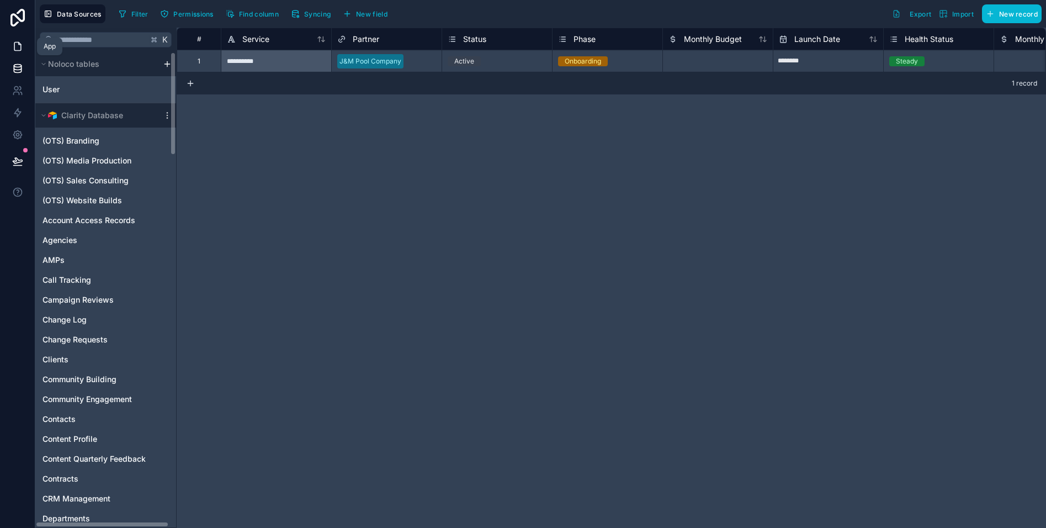
click at [20, 47] on icon at bounding box center [17, 47] width 7 height 8
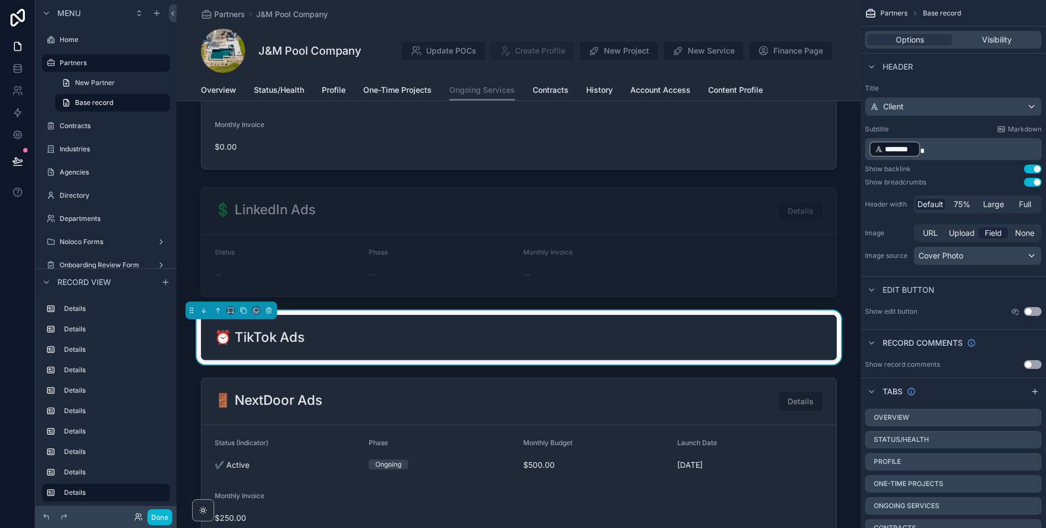
scroll to position [1249, 0]
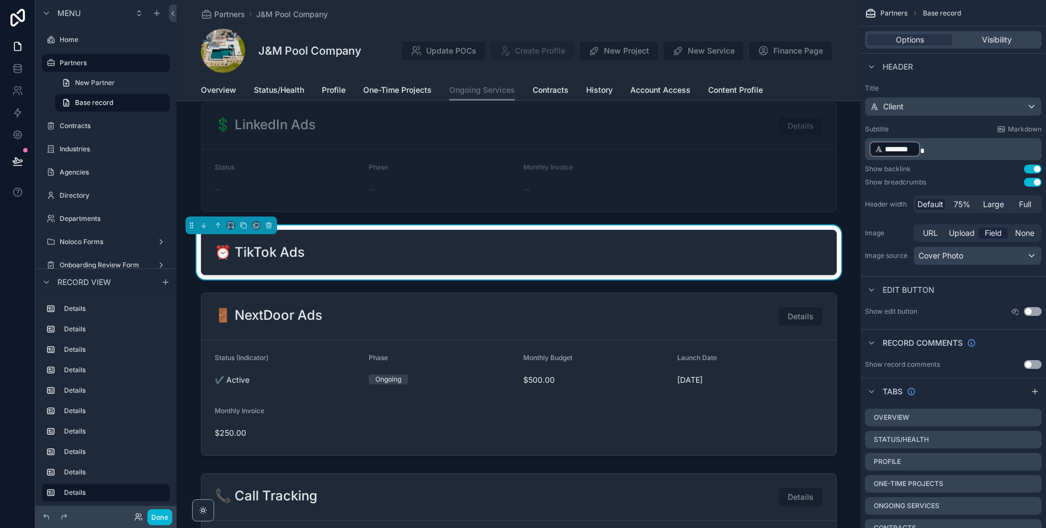
click at [409, 259] on div "⏰ TikTok Ads" at bounding box center [519, 252] width 608 height 18
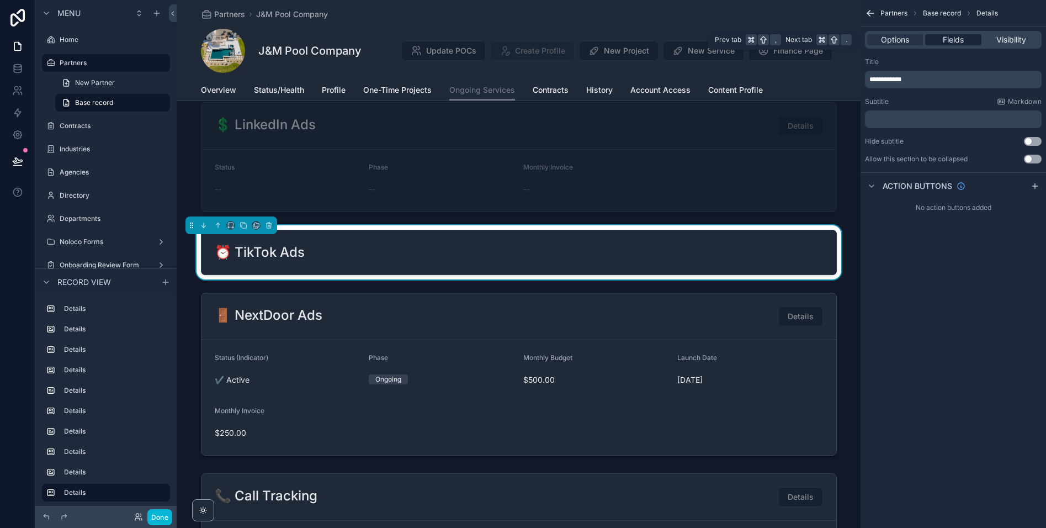
click at [940, 39] on div "Fields" at bounding box center [953, 39] width 56 height 11
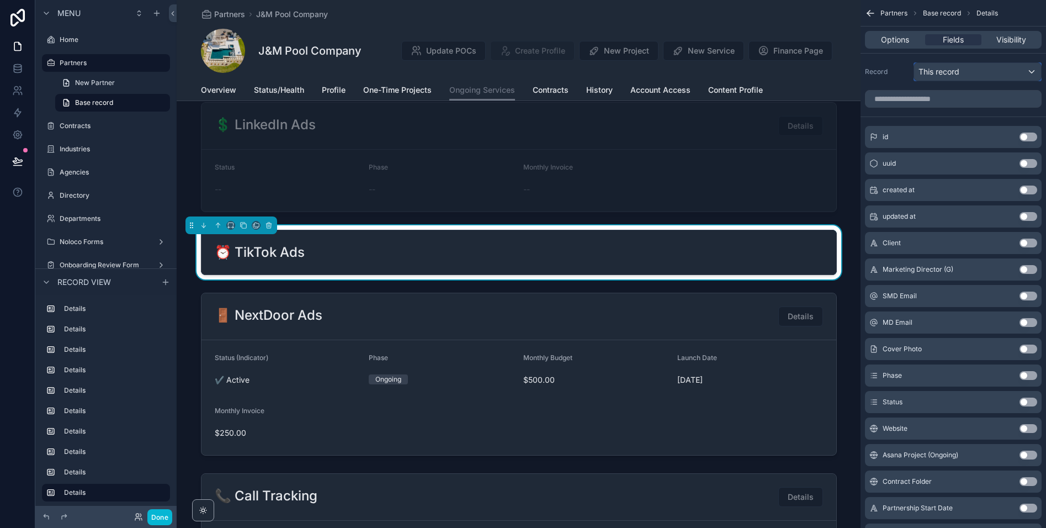
click at [967, 68] on div "This record" at bounding box center [977, 72] width 127 height 18
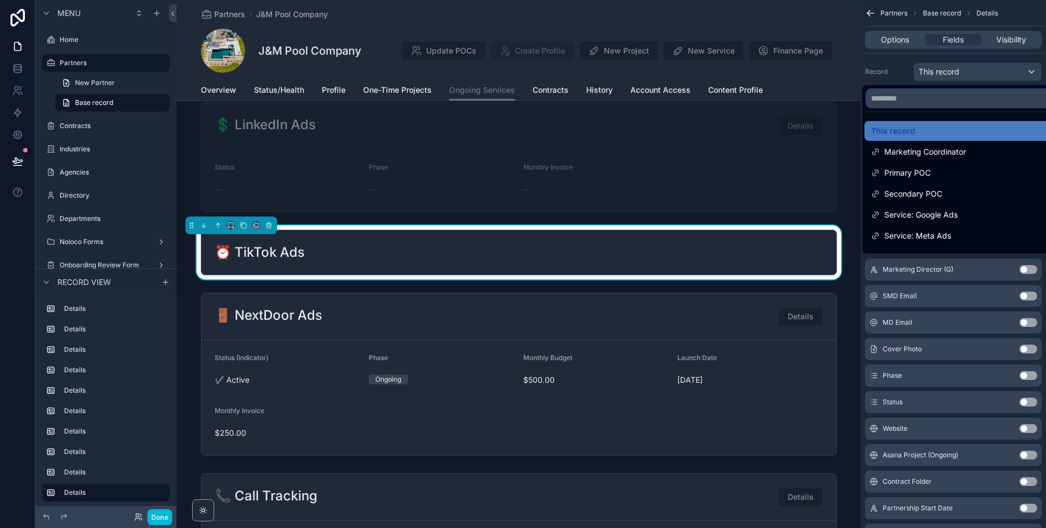
click at [933, 99] on input "text" at bounding box center [965, 98] width 197 height 18
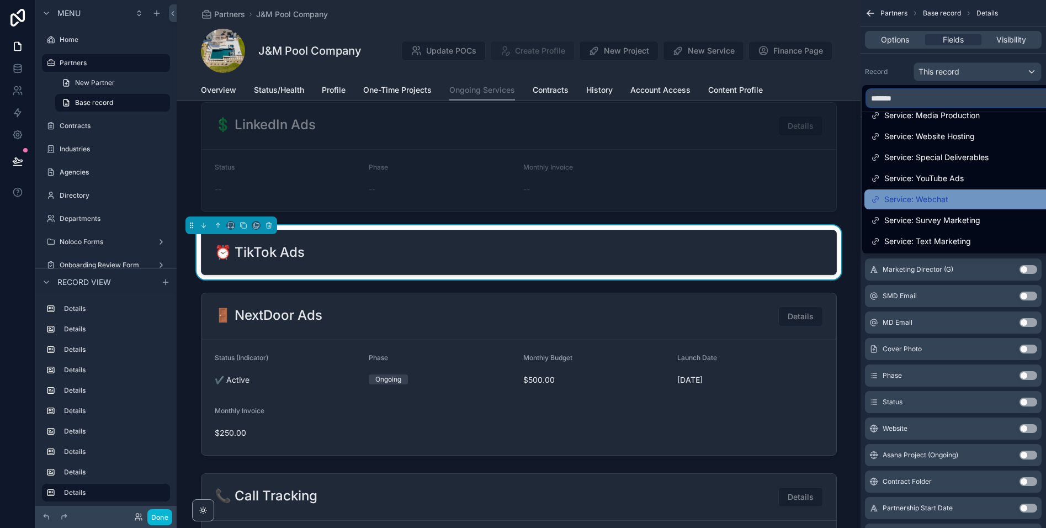
scroll to position [0, 0]
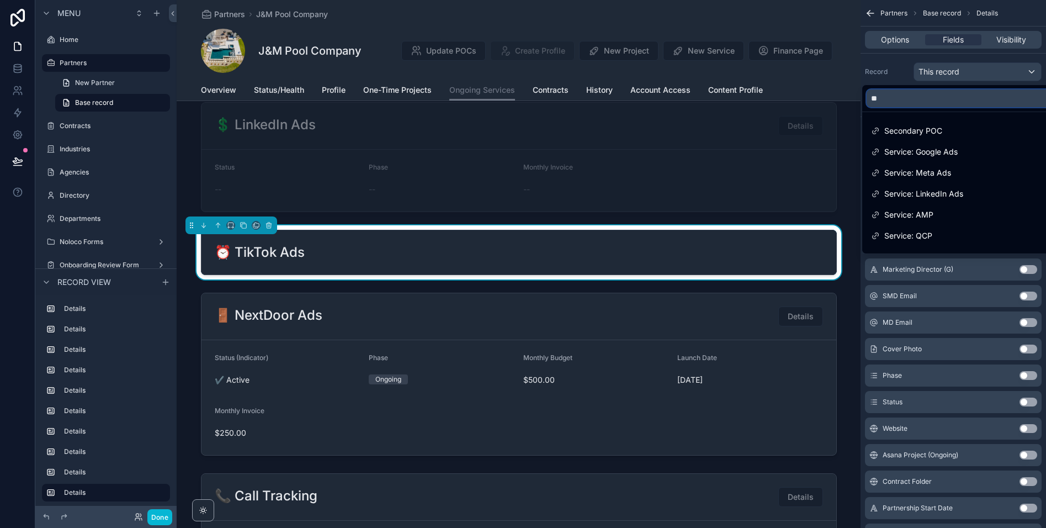
type input "*"
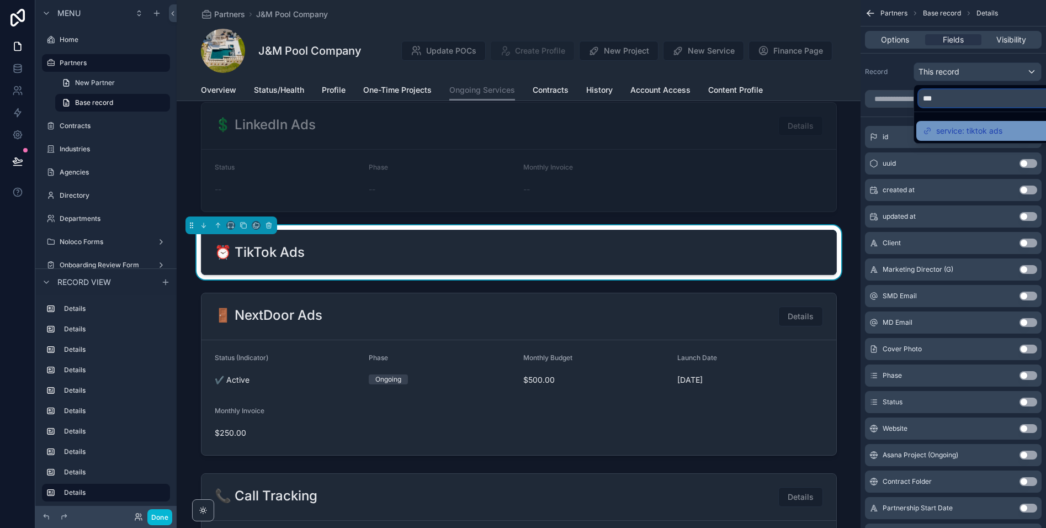
type input "***"
click at [978, 133] on span "service: tiktok ads" at bounding box center [969, 130] width 66 height 13
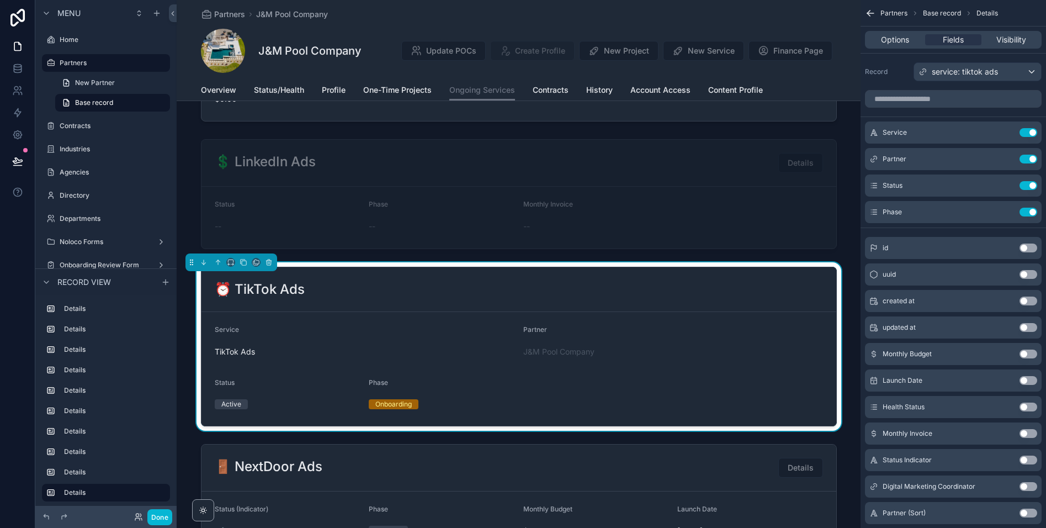
scroll to position [1236, 0]
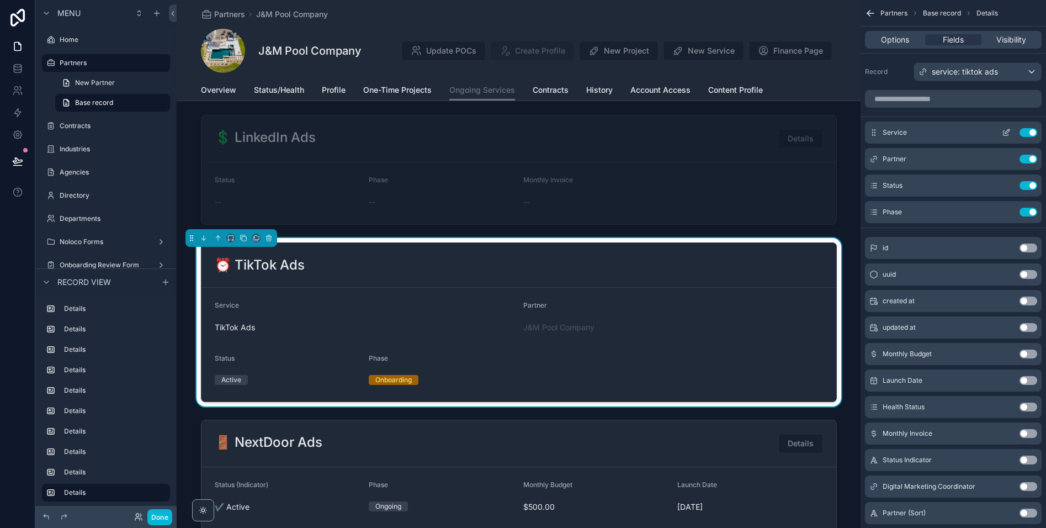
click at [1031, 132] on button "Use setting" at bounding box center [1029, 132] width 18 height 9
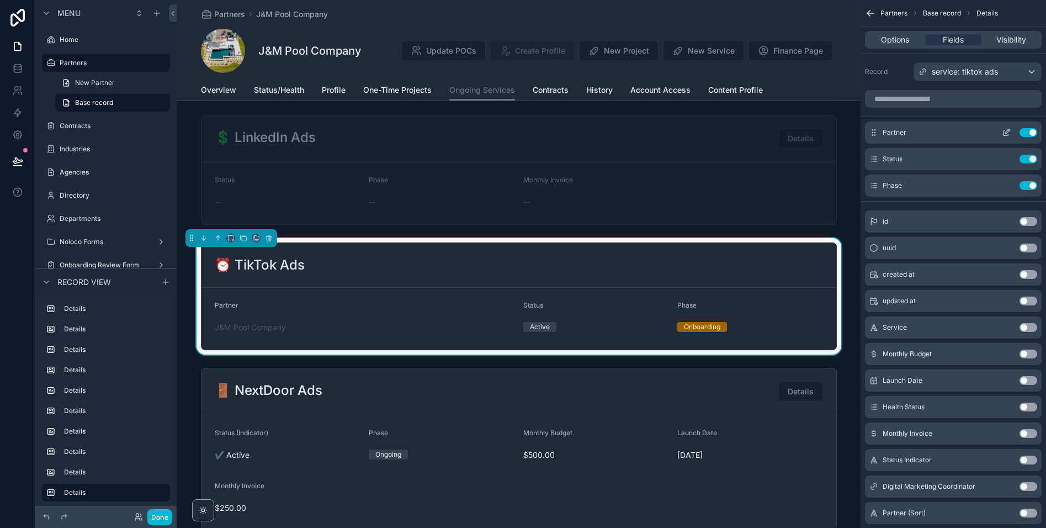
click at [1031, 132] on button "Use setting" at bounding box center [1029, 132] width 18 height 9
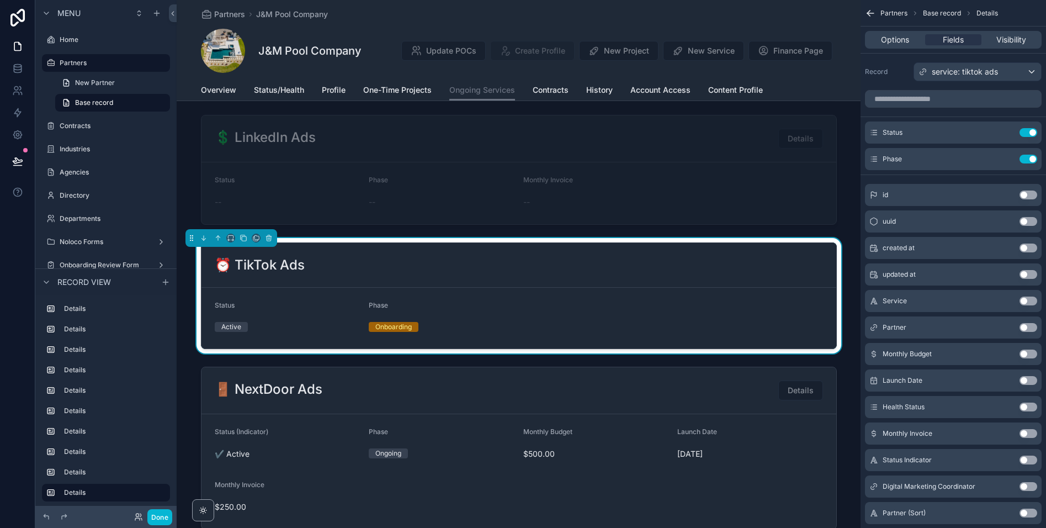
click at [1031, 132] on button "Use setting" at bounding box center [1029, 132] width 18 height 9
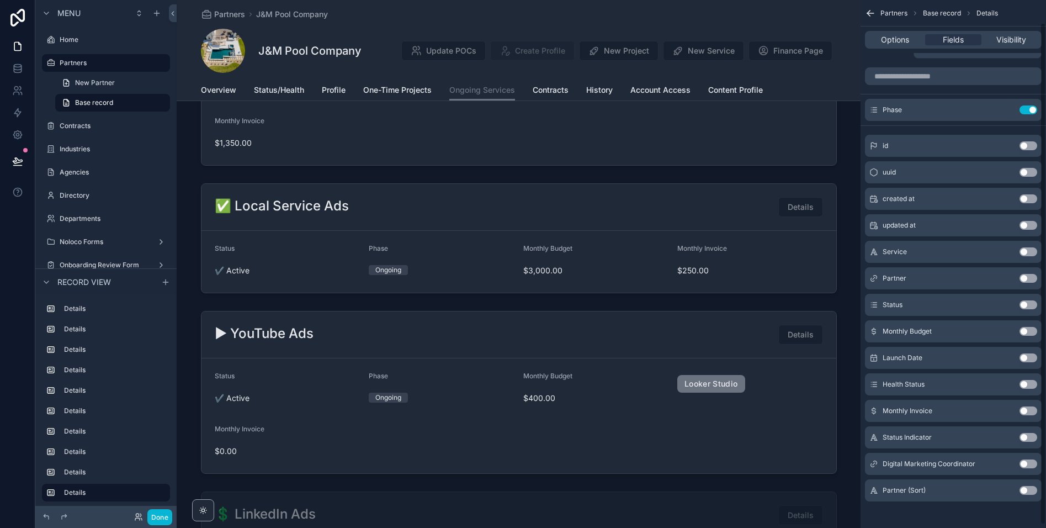
scroll to position [25, 0]
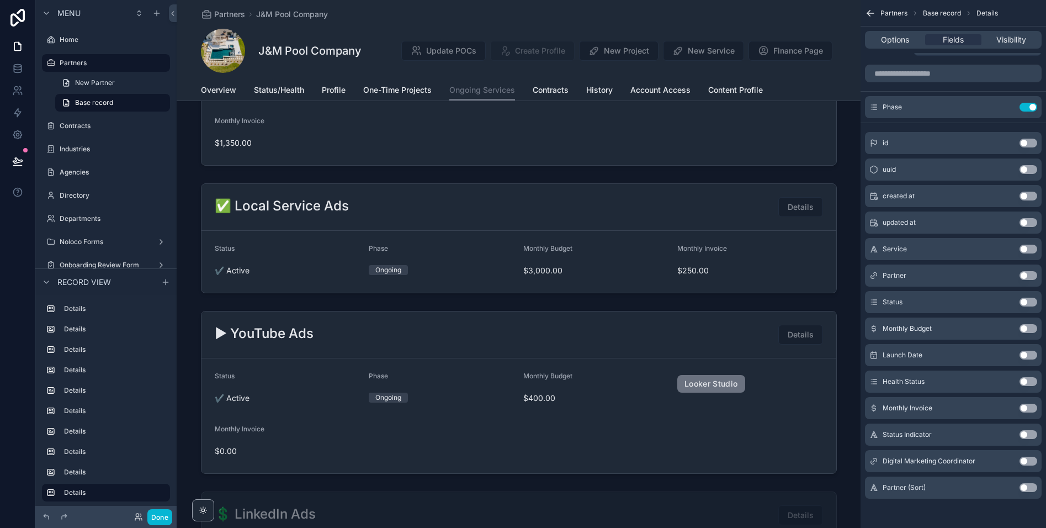
click at [1027, 435] on button "Use setting" at bounding box center [1029, 434] width 18 height 9
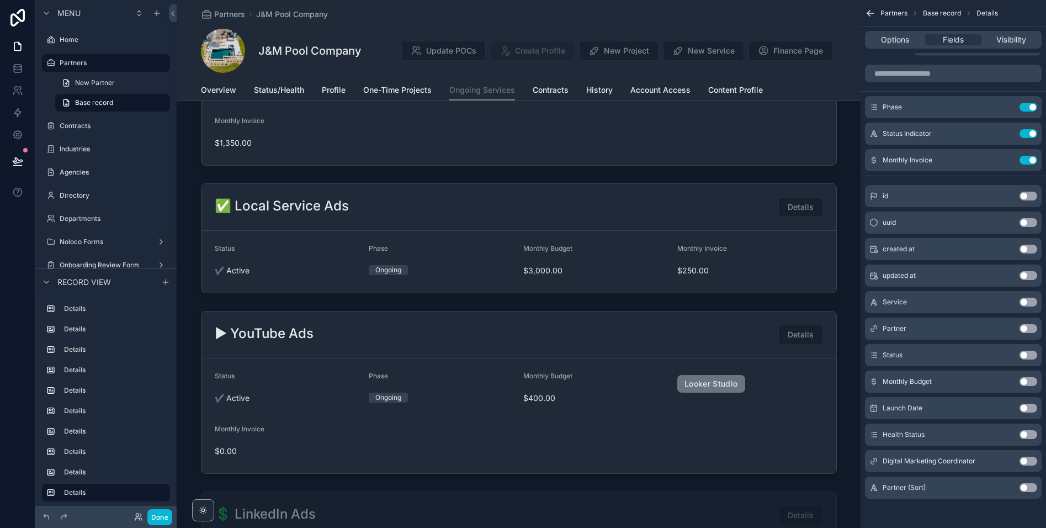
click at [1025, 379] on button "Use setting" at bounding box center [1029, 381] width 18 height 9
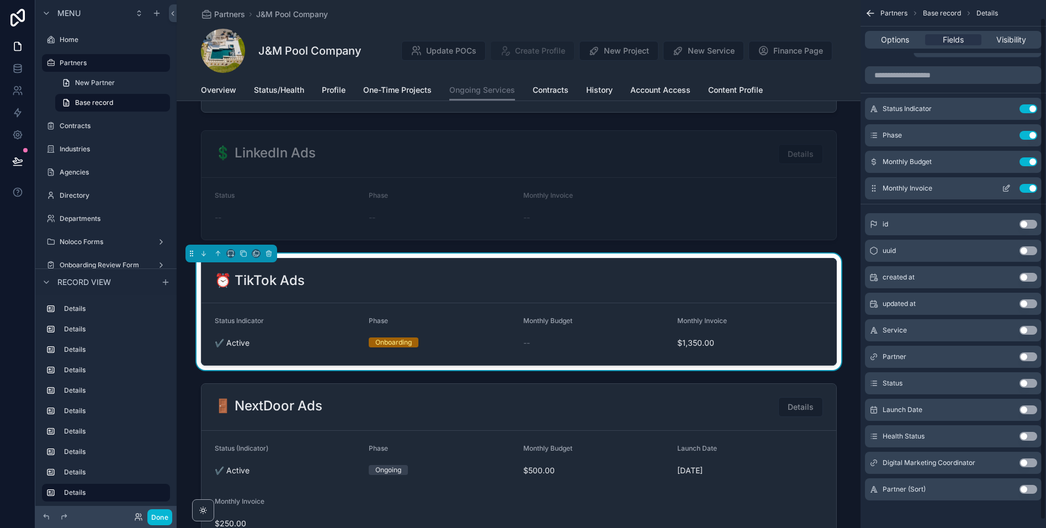
scroll to position [25, 0]
click at [1006, 188] on icon "scrollable content" at bounding box center [1007, 186] width 4 height 4
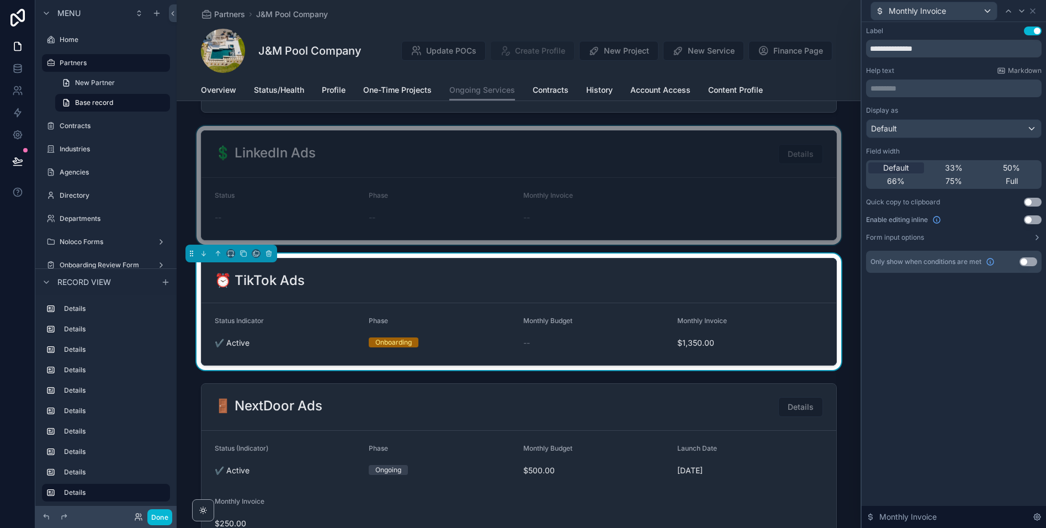
click at [632, 179] on div "scrollable content" at bounding box center [519, 185] width 684 height 119
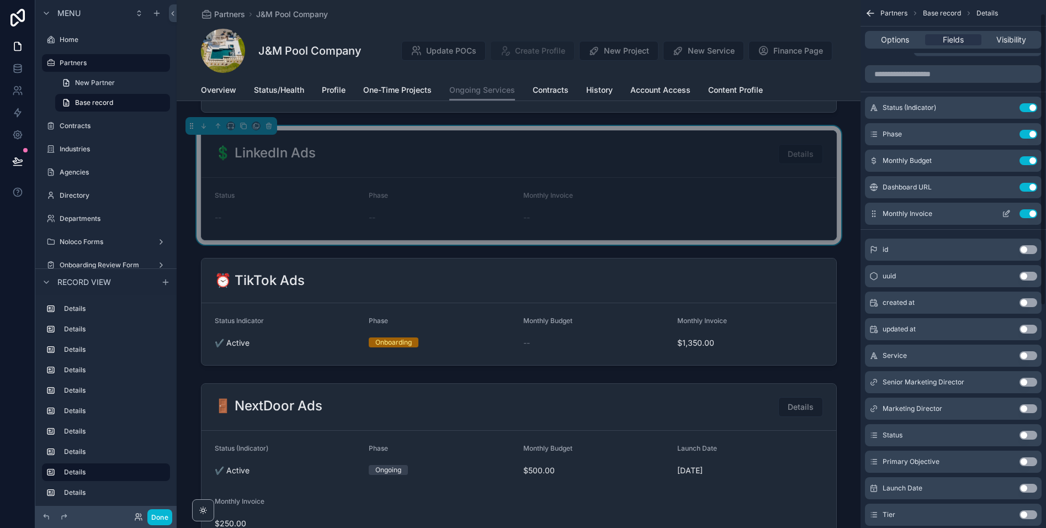
click at [1003, 215] on icon "scrollable content" at bounding box center [1006, 213] width 9 height 9
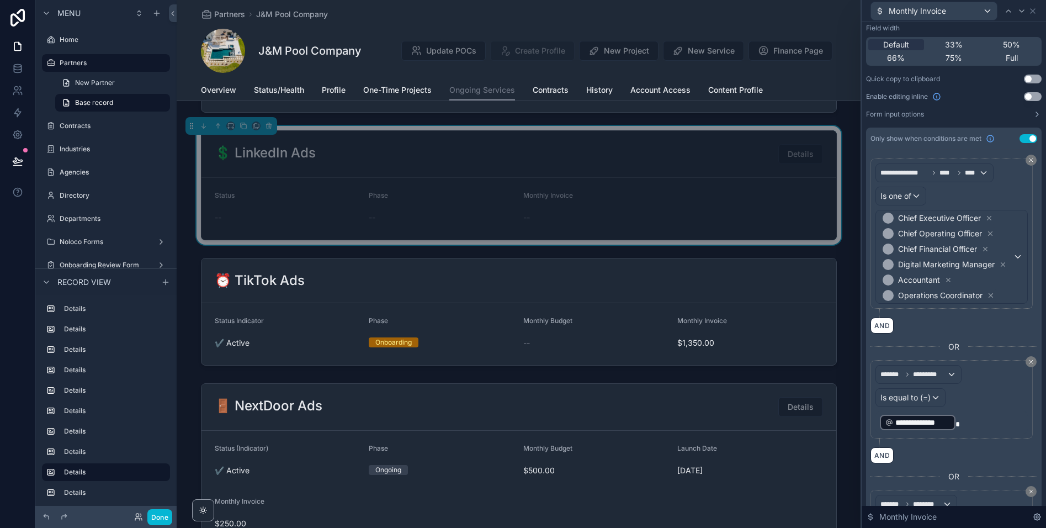
scroll to position [121, 0]
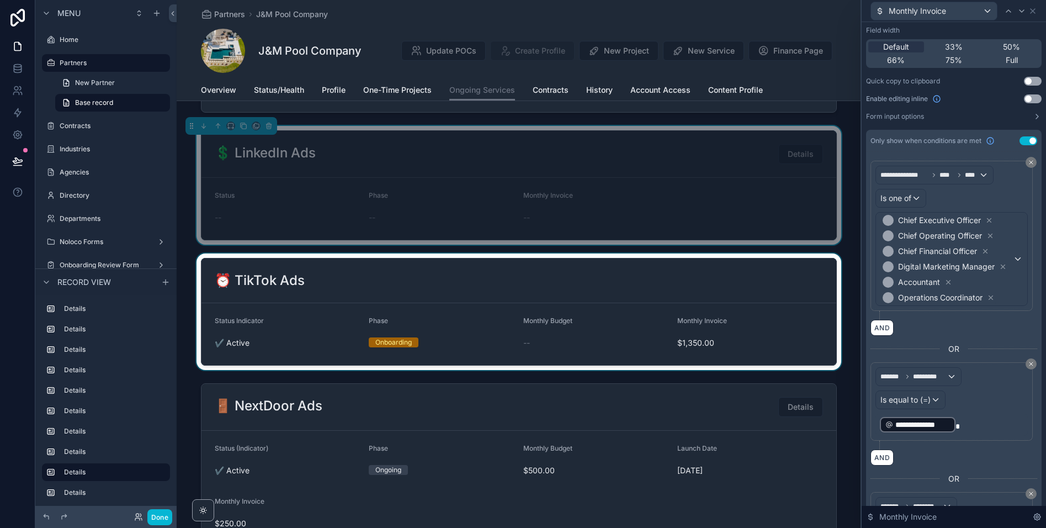
click at [614, 344] on div "scrollable content" at bounding box center [519, 311] width 684 height 116
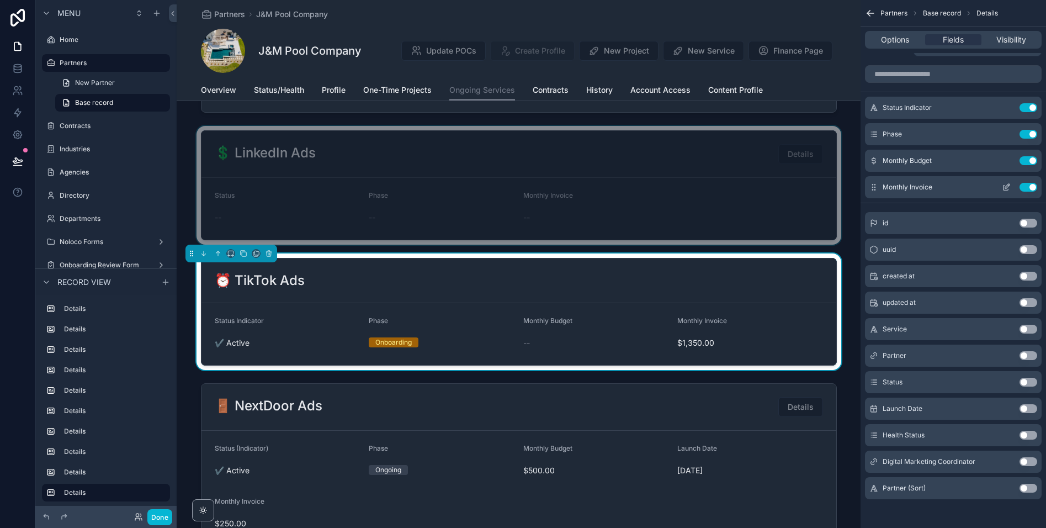
click at [1008, 188] on icon "scrollable content" at bounding box center [1006, 187] width 9 height 9
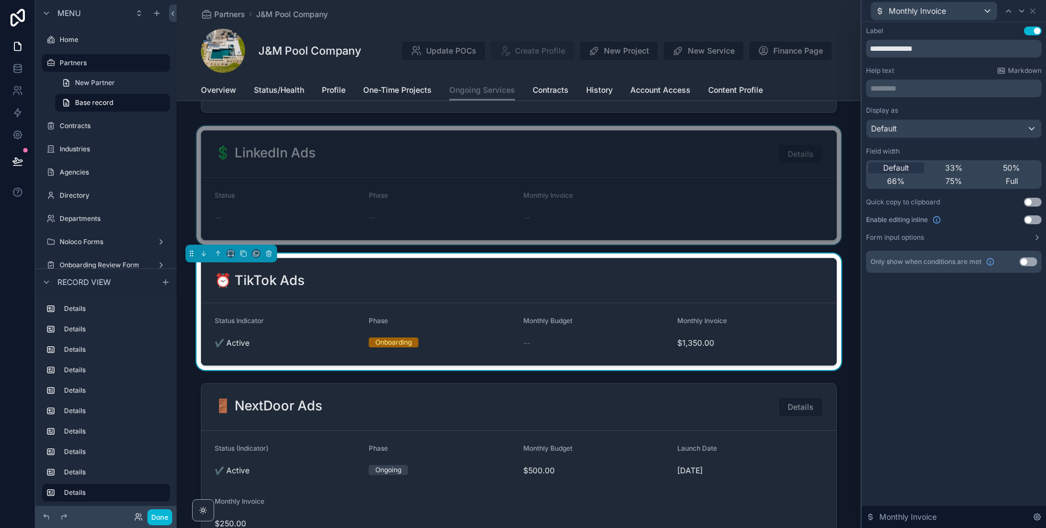
click at [1024, 262] on button "Use setting" at bounding box center [1029, 261] width 18 height 9
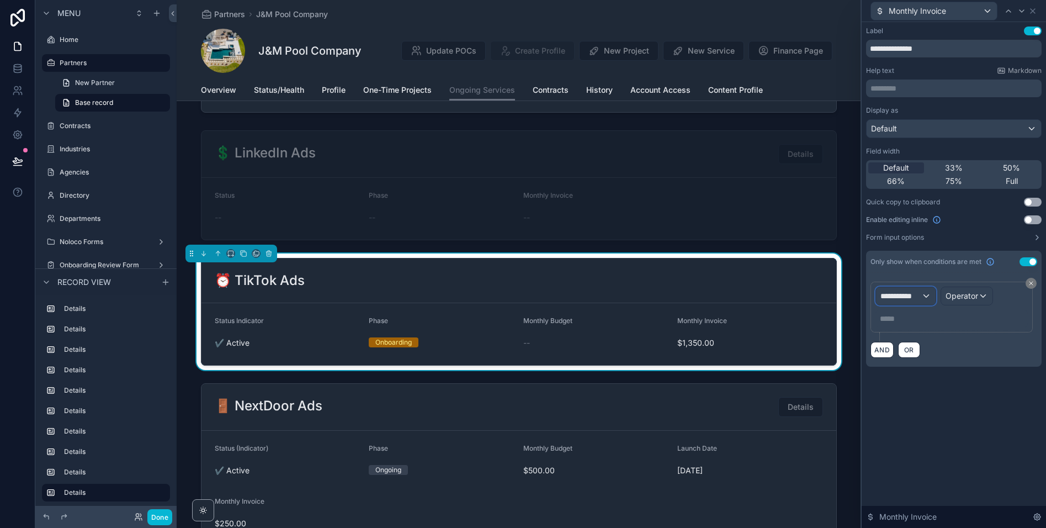
click at [925, 295] on div "**********" at bounding box center [906, 296] width 60 height 18
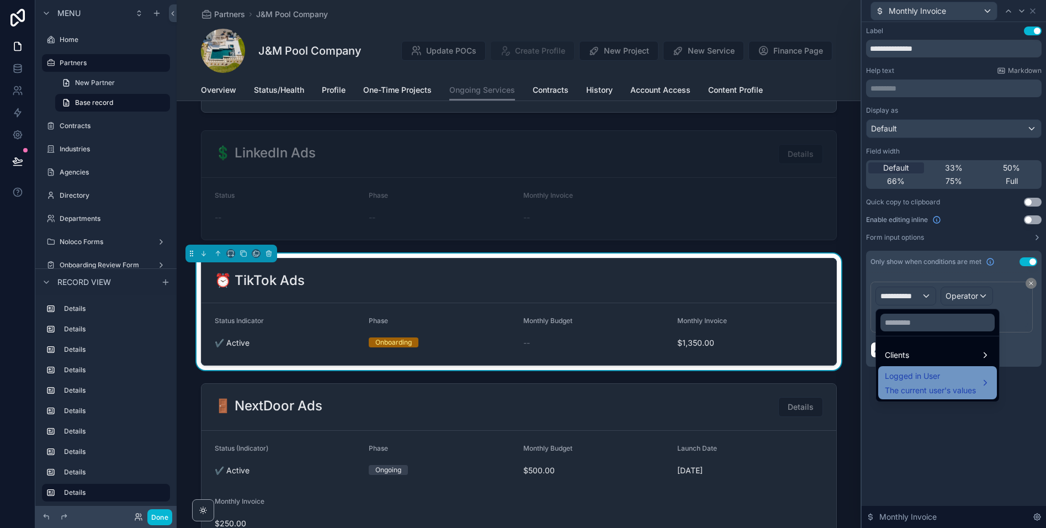
click at [905, 376] on span "Logged in User" at bounding box center [930, 375] width 91 height 13
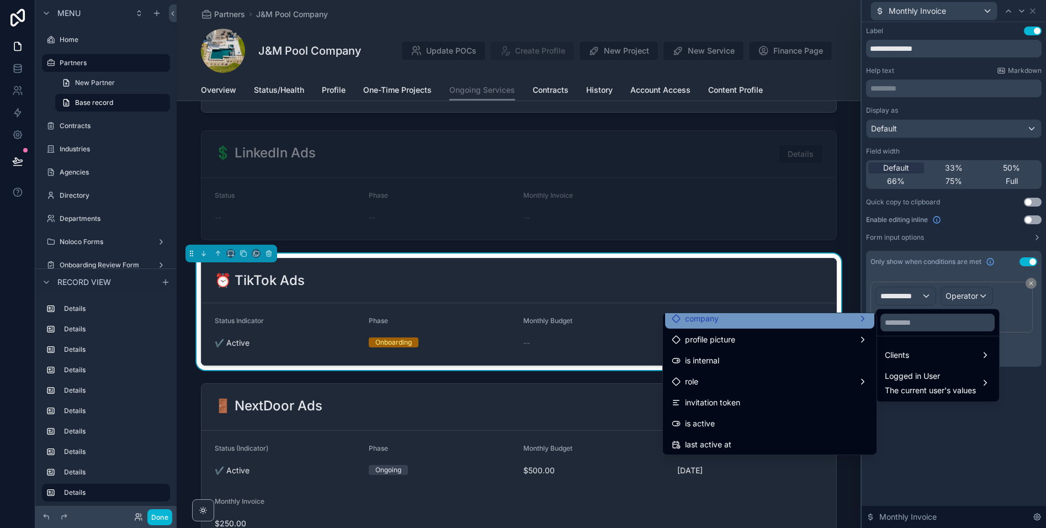
scroll to position [94, 0]
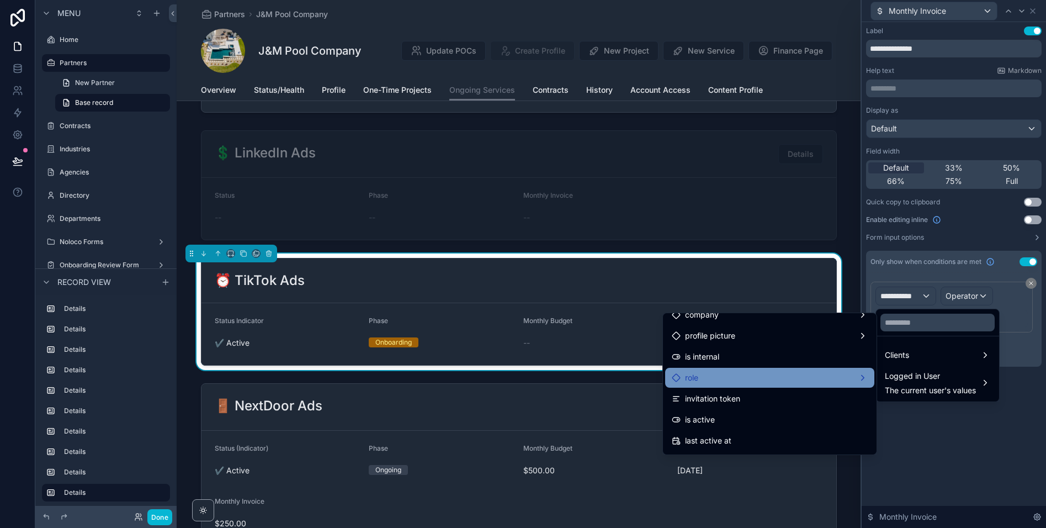
click at [718, 375] on div "role" at bounding box center [770, 377] width 196 height 13
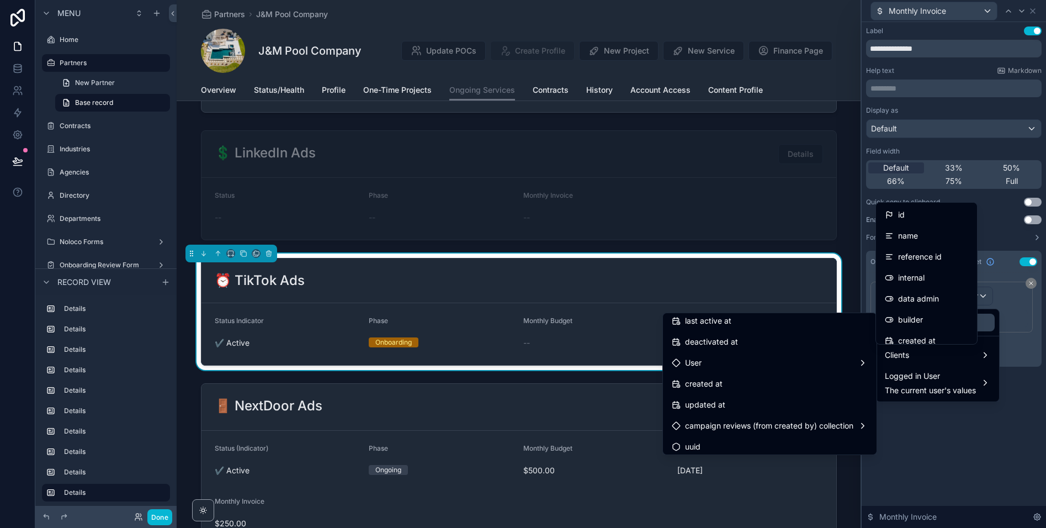
scroll to position [219, 0]
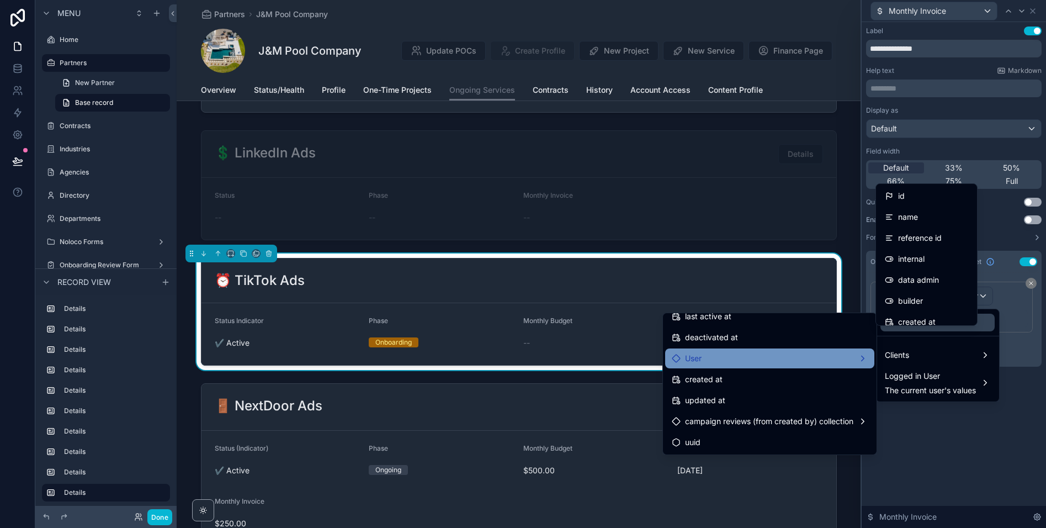
click at [780, 362] on div "User" at bounding box center [770, 358] width 196 height 13
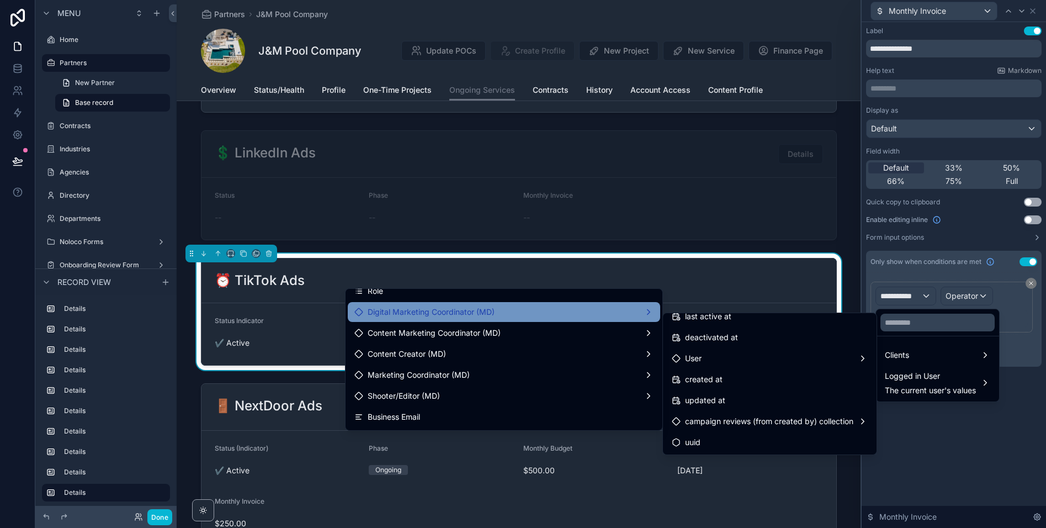
scroll to position [0, 0]
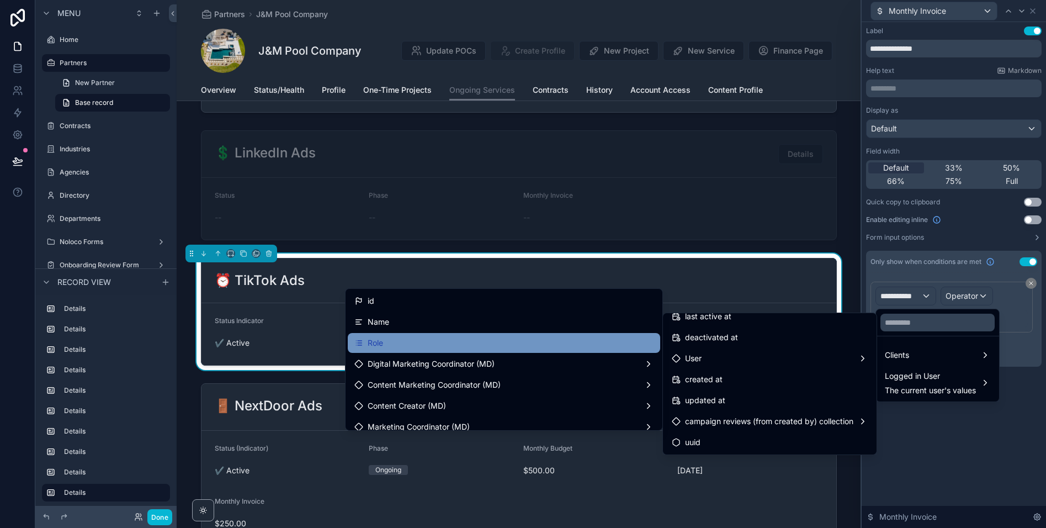
click at [405, 347] on div "Role" at bounding box center [503, 342] width 299 height 13
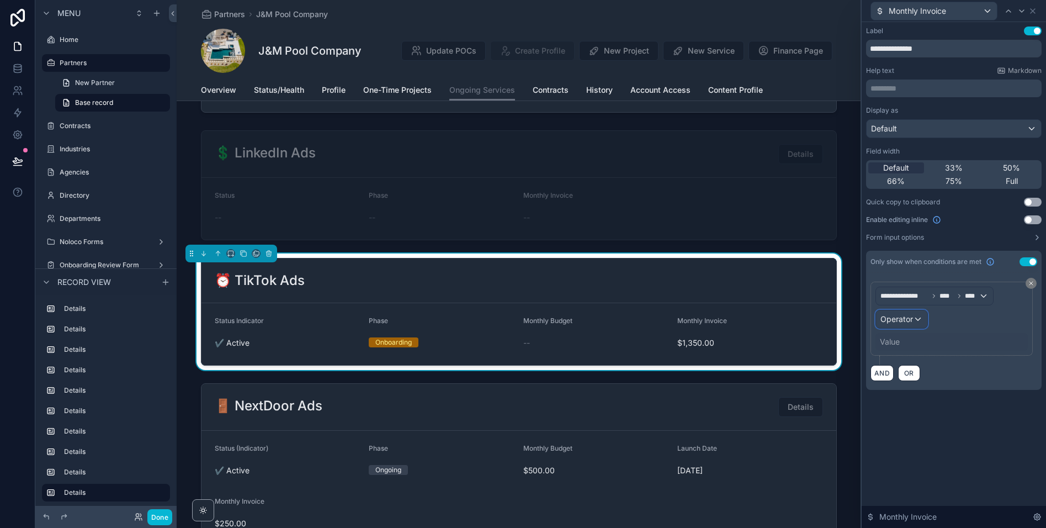
click at [902, 320] on span "Operator" at bounding box center [897, 318] width 33 height 9
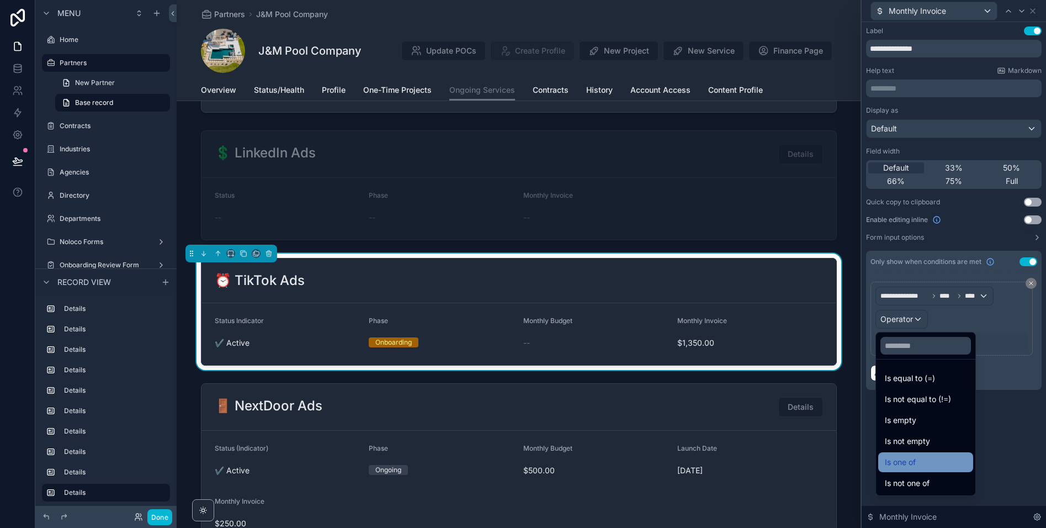
click at [912, 458] on span "Is one of" at bounding box center [900, 461] width 31 height 13
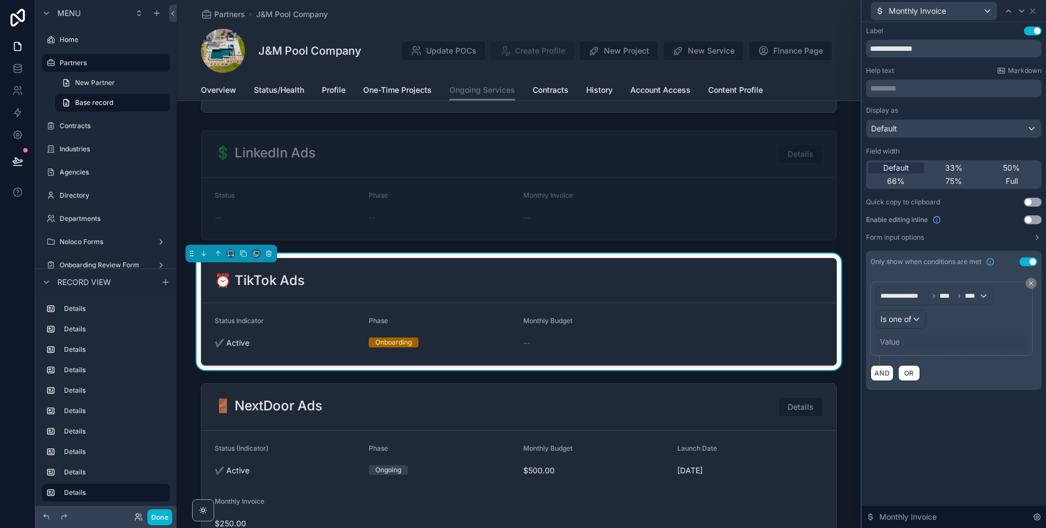
click at [896, 343] on div "Value" at bounding box center [890, 341] width 20 height 11
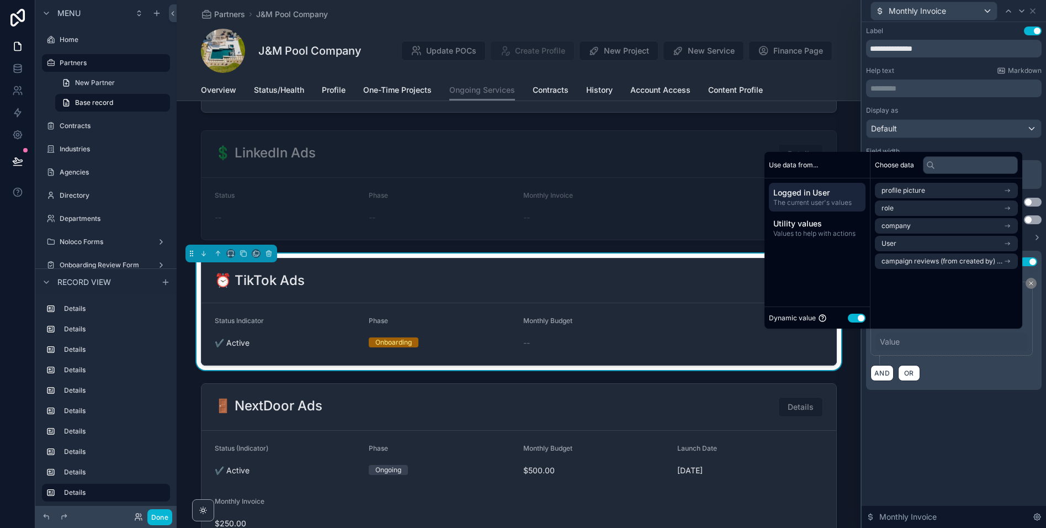
click at [858, 318] on button "Use setting" at bounding box center [857, 318] width 18 height 9
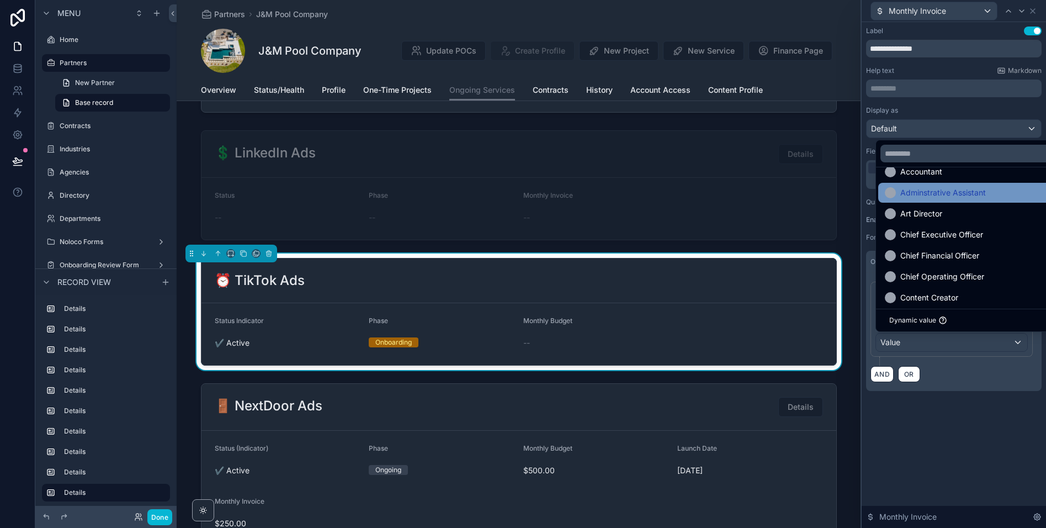
scroll to position [23, 0]
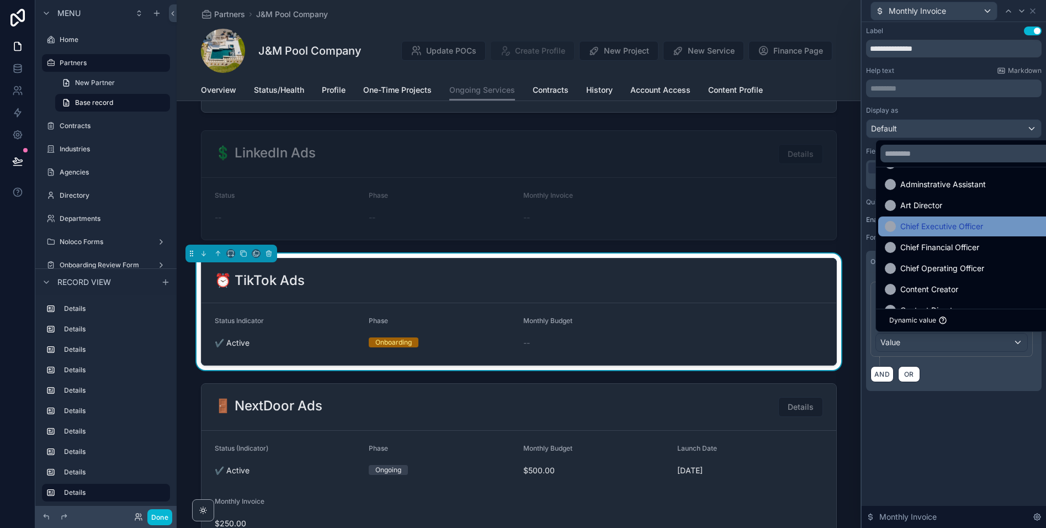
click at [942, 224] on span "Chief Executive Officer" at bounding box center [941, 226] width 83 height 13
click at [941, 225] on span "Chief Financial Officer" at bounding box center [939, 226] width 79 height 13
click at [932, 227] on span "Chief Operating Officer" at bounding box center [942, 226] width 84 height 13
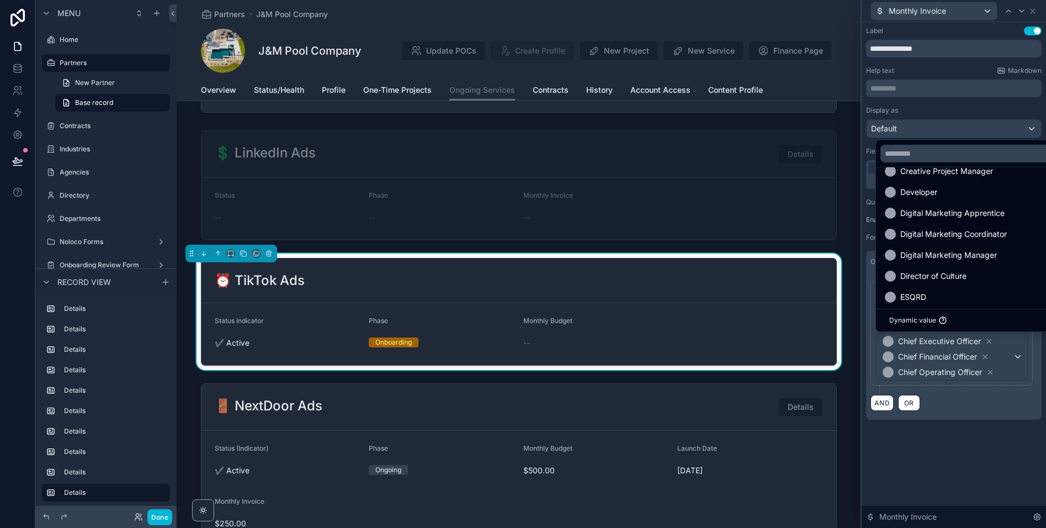
scroll to position [228, 0]
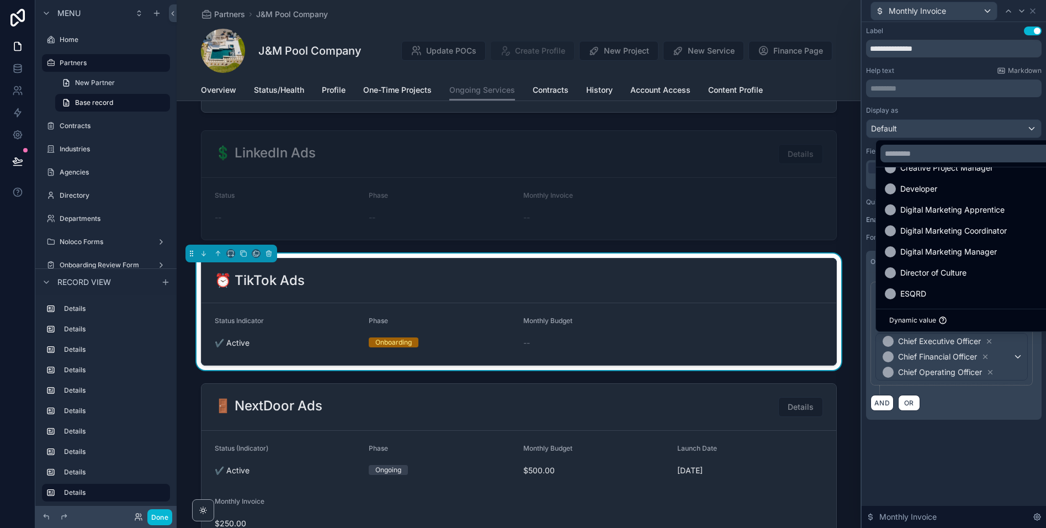
click at [940, 254] on span "Digital Marketing Manager" at bounding box center [948, 251] width 97 height 13
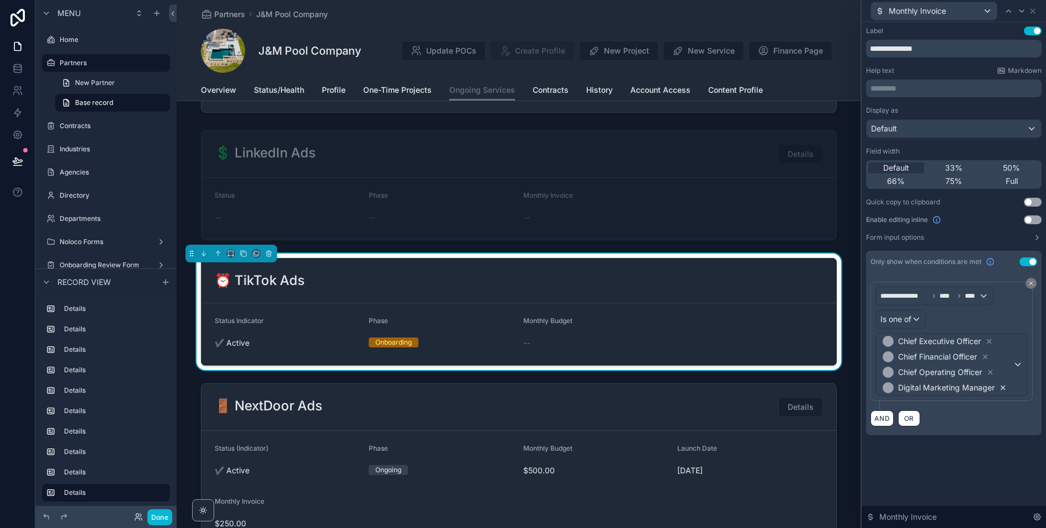
click at [1004, 389] on icon at bounding box center [1004, 388] width 4 height 4
click at [1006, 373] on span "Chief Executive Officer Chief Financial Officer Chief Operating Officer" at bounding box center [947, 356] width 133 height 46
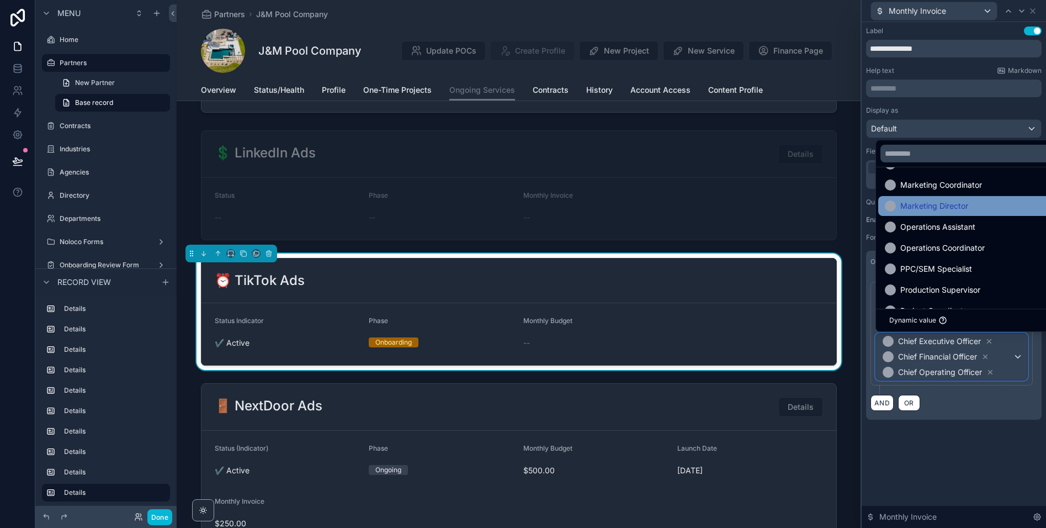
scroll to position [560, 0]
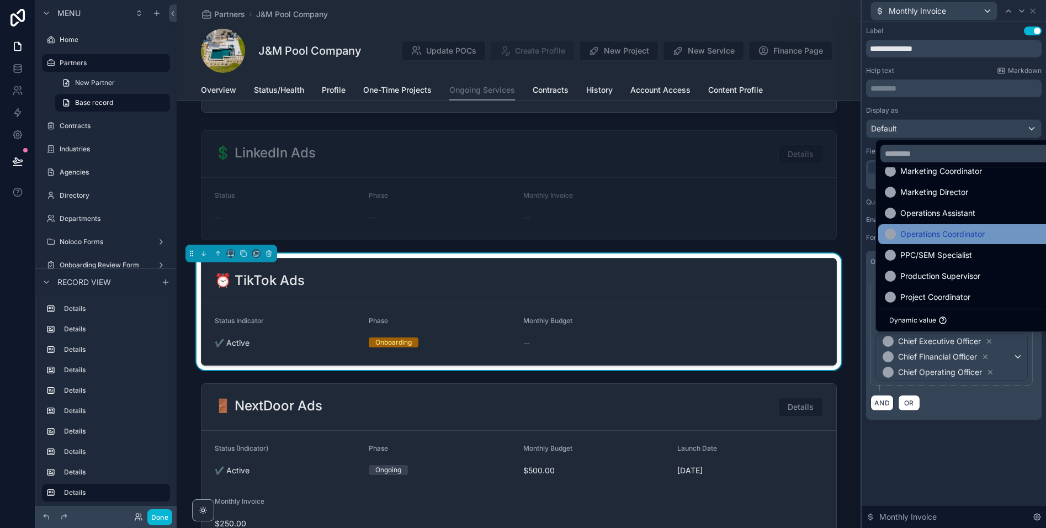
click at [939, 234] on span "Operations Coordinator" at bounding box center [942, 233] width 84 height 13
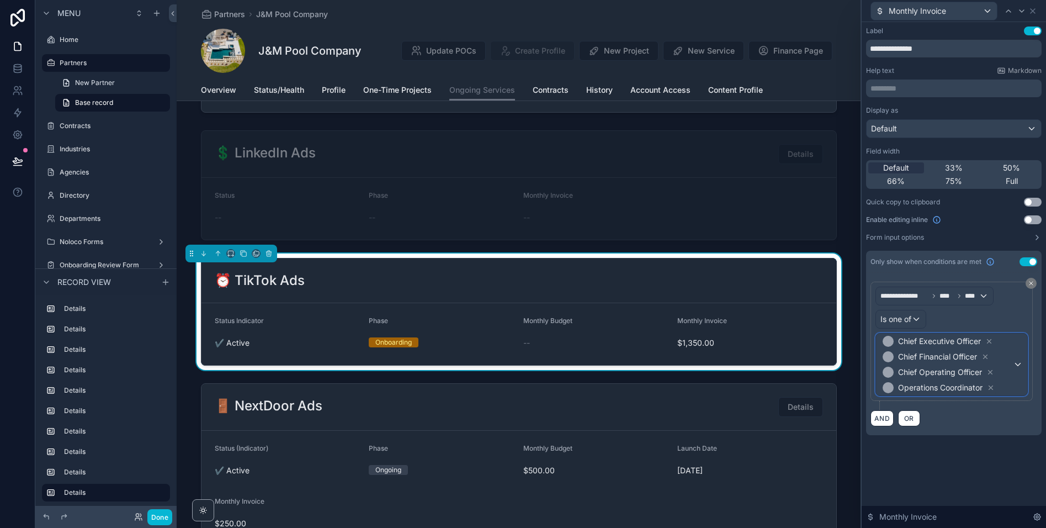
click at [1012, 367] on span "Chief Executive Officer Chief Financial Officer Chief Operating Officer Operati…" at bounding box center [947, 364] width 133 height 62
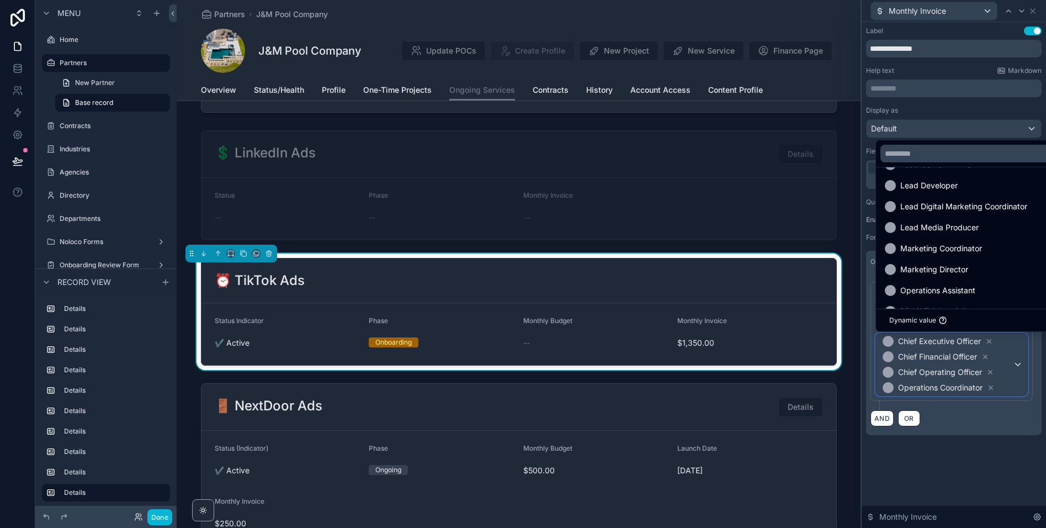
scroll to position [481, 0]
click at [942, 287] on span "Operations Assistant" at bounding box center [937, 291] width 75 height 13
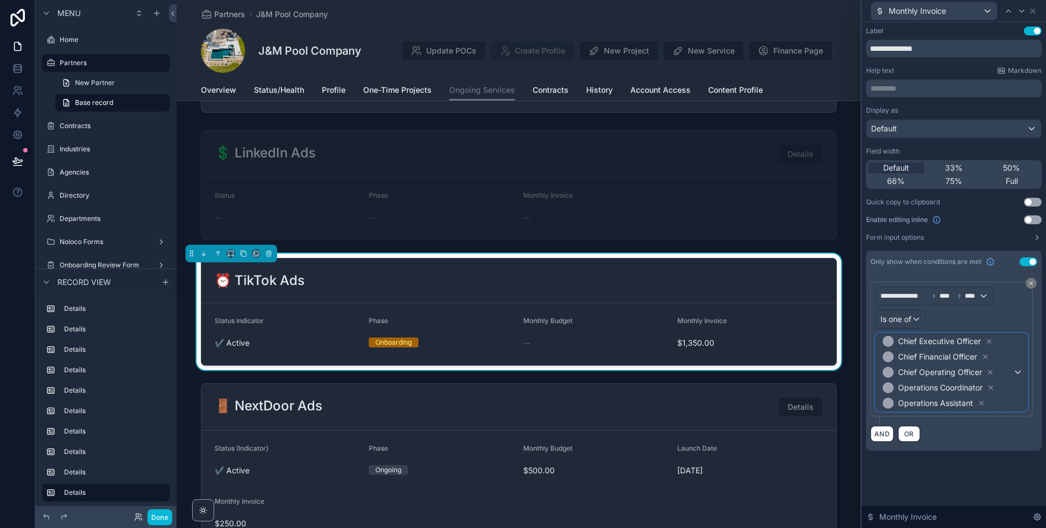
click at [1003, 404] on span "Chief Executive Officer Chief Financial Officer Chief Operating Officer Operati…" at bounding box center [947, 371] width 133 height 77
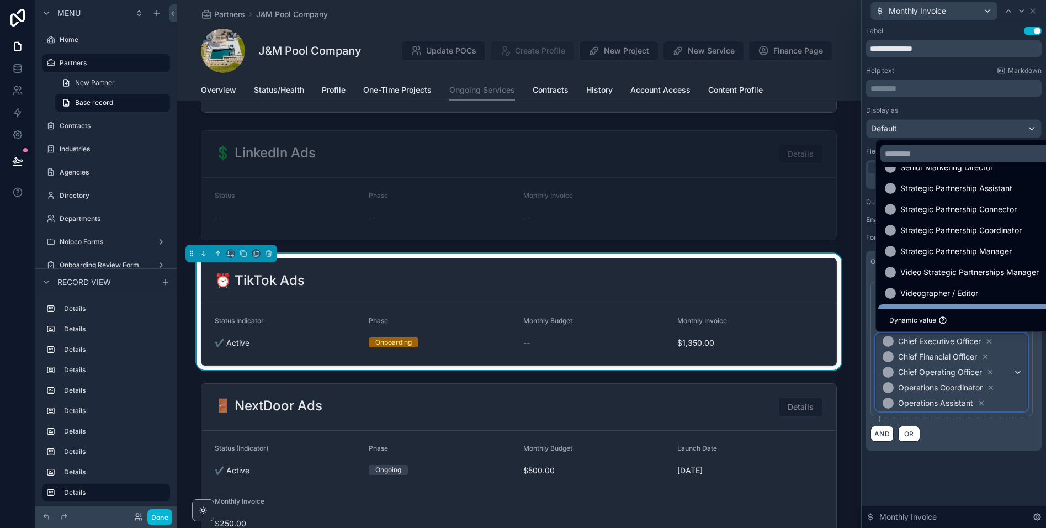
scroll to position [798, 0]
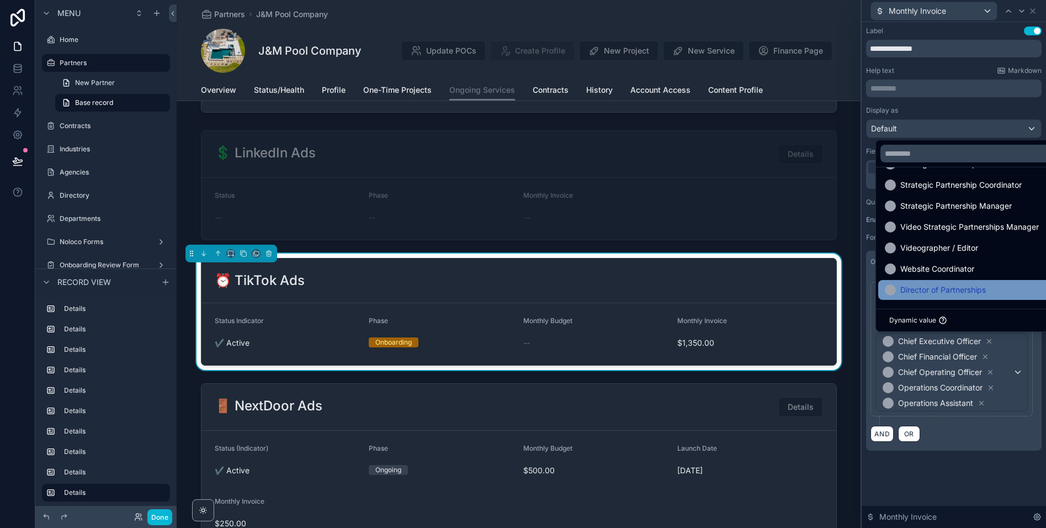
click at [932, 291] on span "Director of Partnerships" at bounding box center [943, 289] width 86 height 13
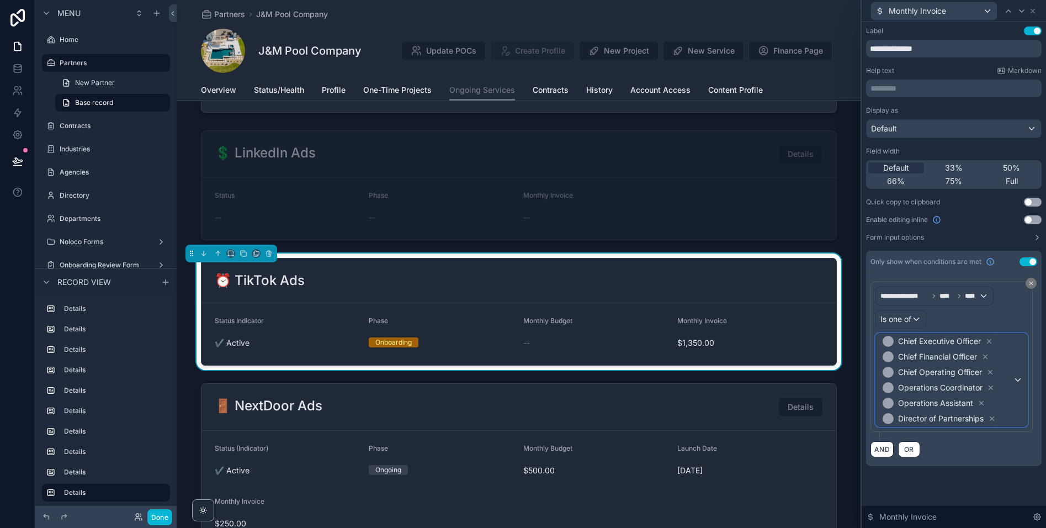
click at [1002, 402] on span "Chief Executive Officer Chief Financial Officer Chief Operating Officer Operati…" at bounding box center [947, 379] width 133 height 93
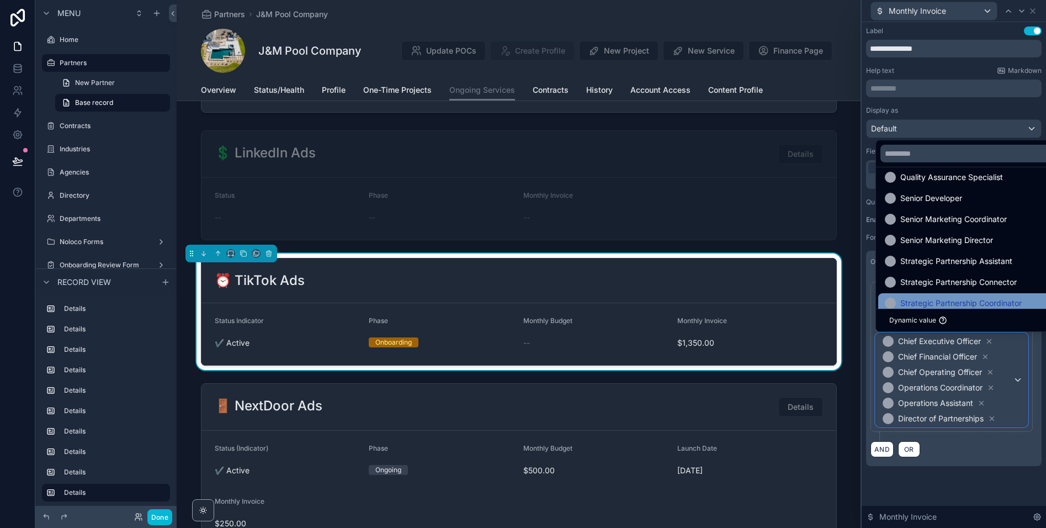
scroll to position [678, 0]
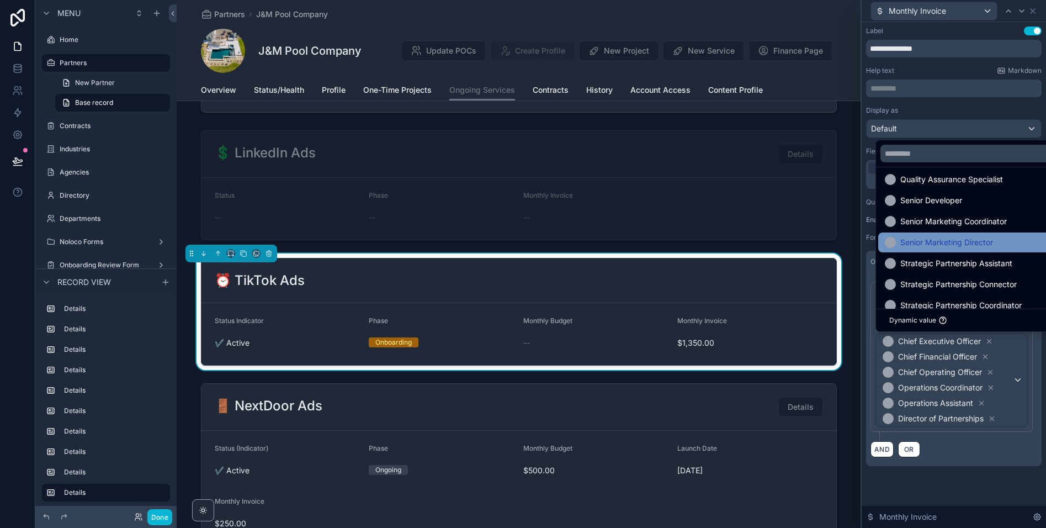
click at [917, 243] on span "Senior Marketing Director" at bounding box center [946, 242] width 93 height 13
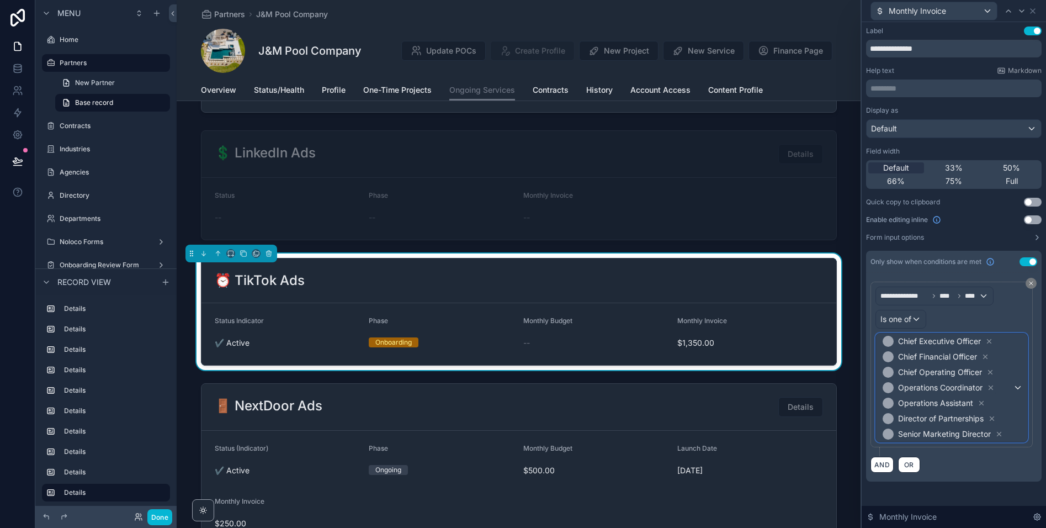
click at [1005, 405] on span "Chief Executive Officer Chief Financial Officer Chief Operating Officer Operati…" at bounding box center [947, 387] width 133 height 108
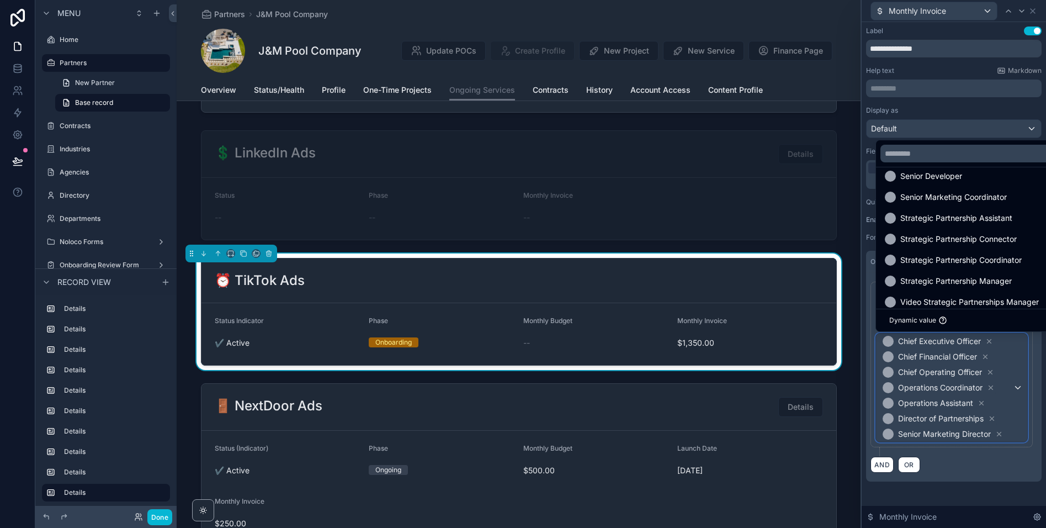
scroll to position [696, 0]
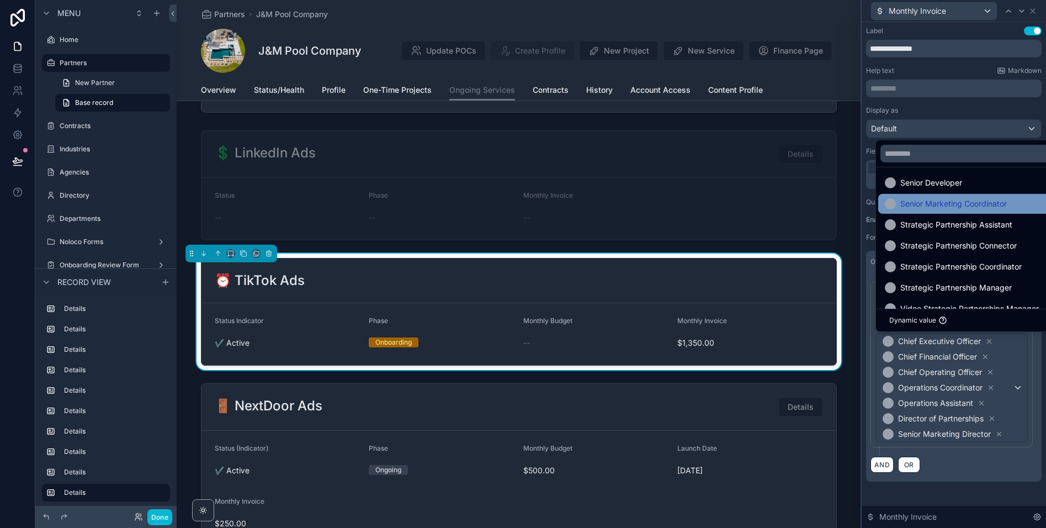
click at [934, 194] on div "Senior Marketing Coordinator" at bounding box center [1018, 204] width 281 height 20
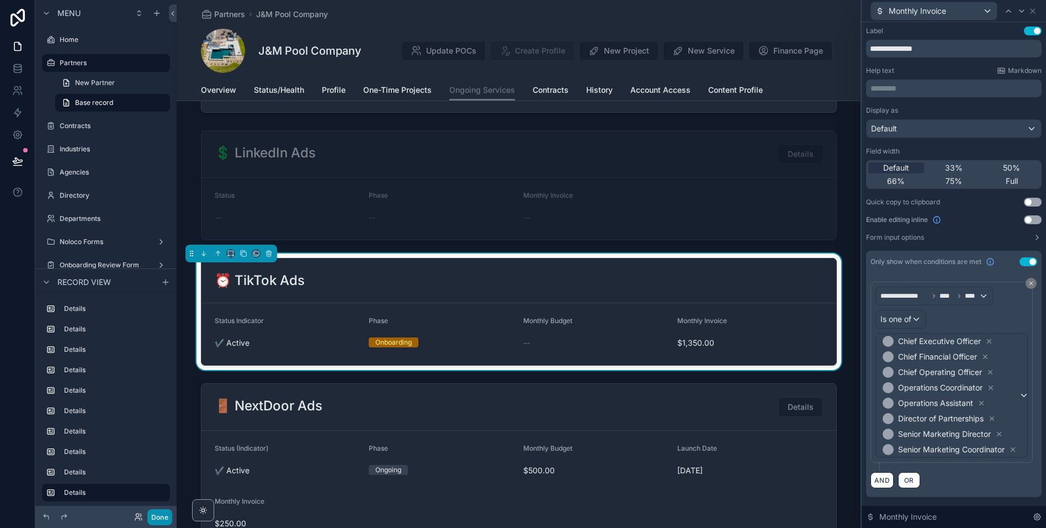
click at [161, 515] on button "Done" at bounding box center [159, 517] width 25 height 16
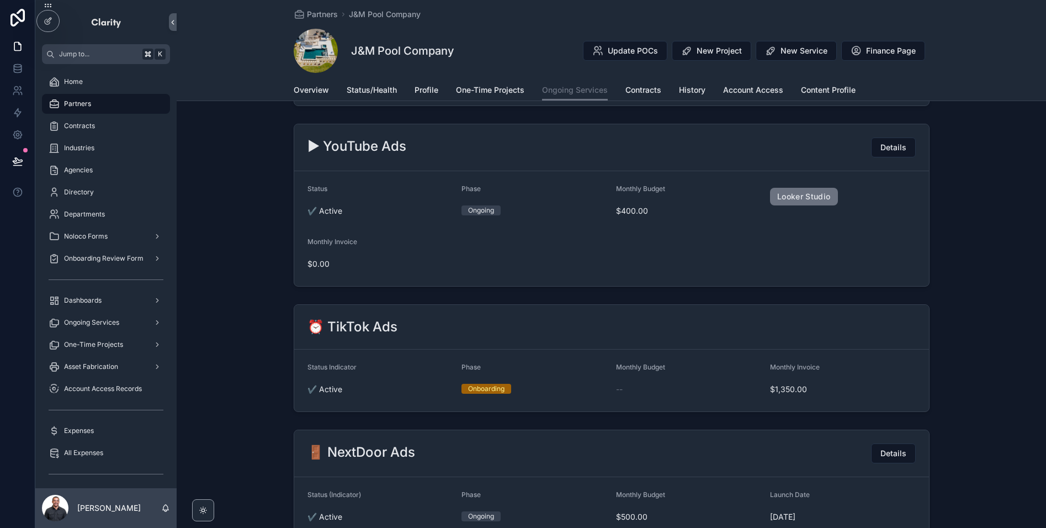
scroll to position [1119, 0]
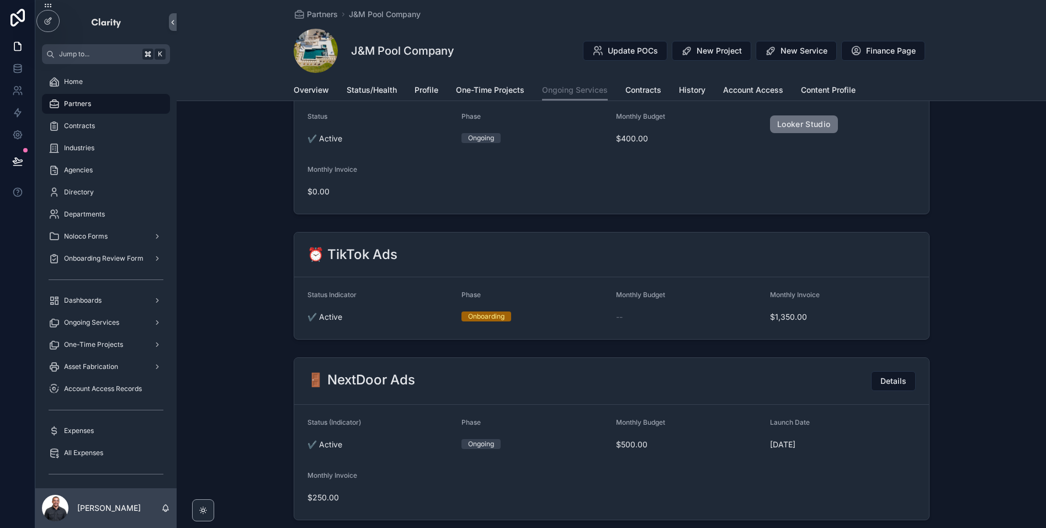
click at [728, 278] on form "Status Indicator ✔️ Active Phase Onboarding Monthly Budget -- Monthly Invoice $…" at bounding box center [611, 308] width 635 height 62
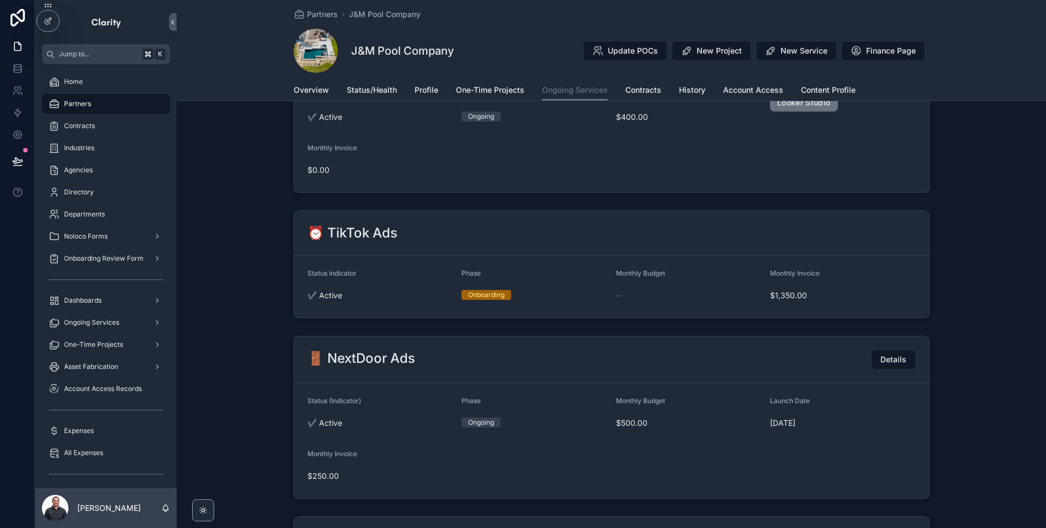
scroll to position [1143, 0]
